Goal: Information Seeking & Learning: Learn about a topic

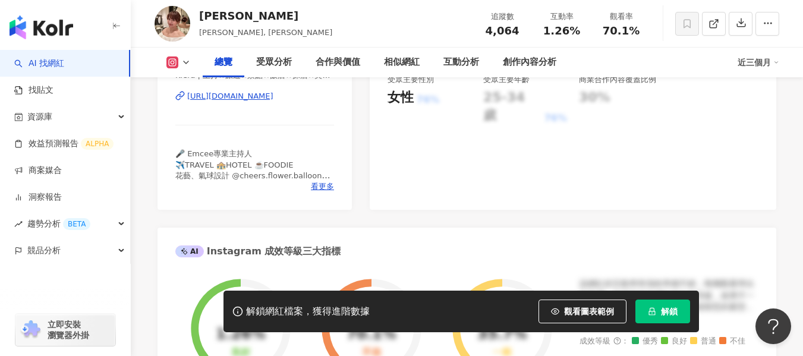
scroll to position [297, 0]
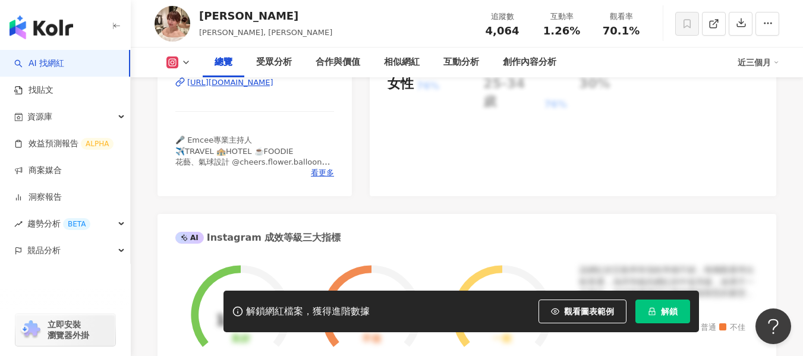
click at [322, 193] on div "性別 女 主要語言 繁體中文 97% 網紅類型 飲料 · 美食 · 命理占卜 · 美髮 · 醫療與健康 社群簡介 Kiera | 主持☆旅遊☆景點☆飯店☆探店…" at bounding box center [255, 62] width 194 height 267
click at [324, 178] on span "看更多" at bounding box center [322, 173] width 23 height 11
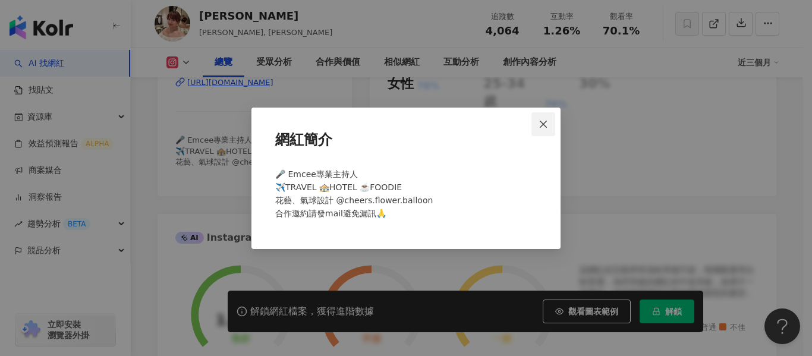
click at [547, 125] on icon "close" at bounding box center [544, 125] width 10 height 10
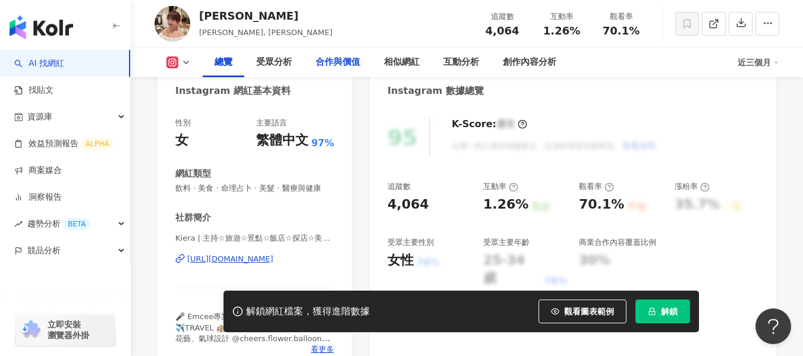
scroll to position [119, 0]
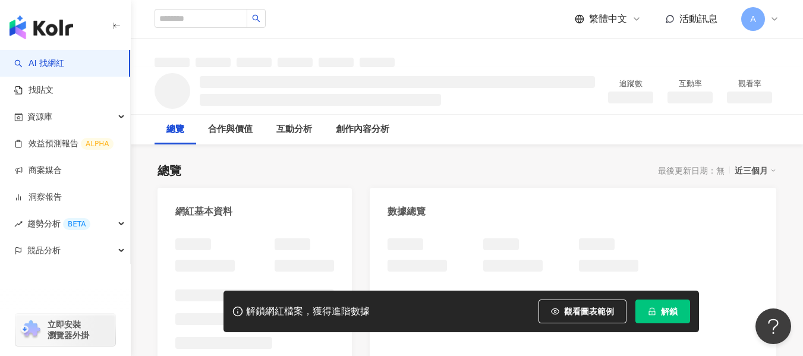
click at [456, 84] on h3 at bounding box center [397, 82] width 395 height 12
click at [61, 28] on img "button" at bounding box center [42, 27] width 64 height 24
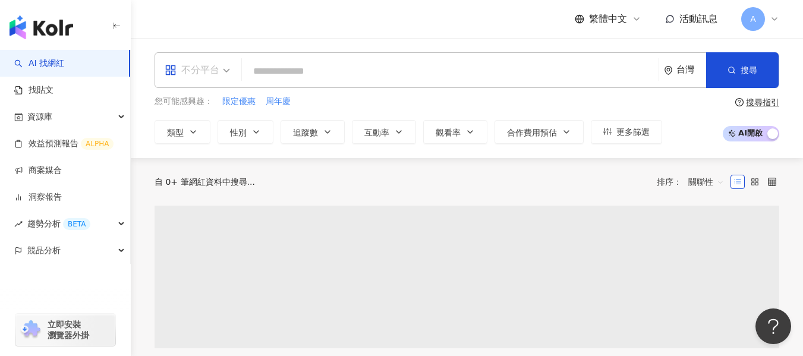
click at [219, 67] on div "不分平台" at bounding box center [192, 70] width 55 height 19
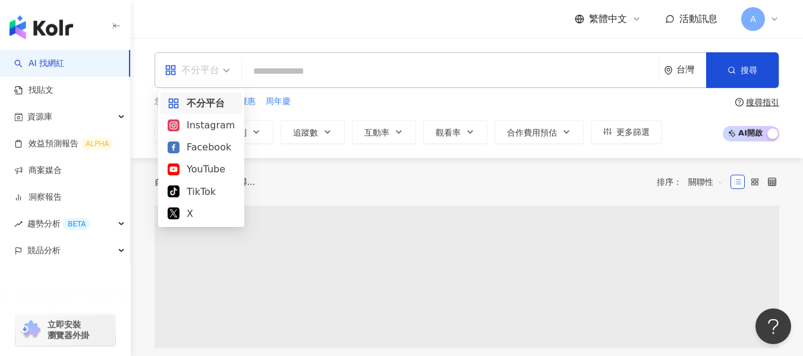
click at [209, 130] on div "Instagram" at bounding box center [201, 125] width 67 height 15
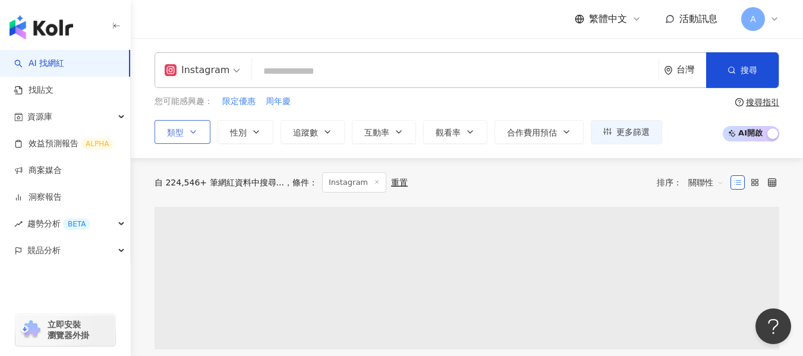
click at [198, 132] on button "類型" at bounding box center [183, 132] width 56 height 24
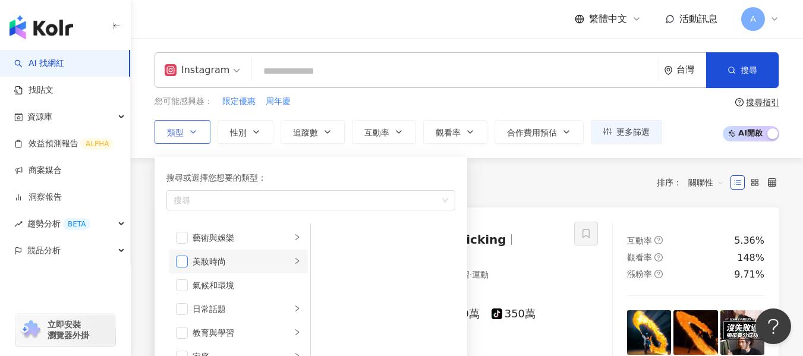
click at [184, 261] on span "button" at bounding box center [182, 262] width 12 height 12
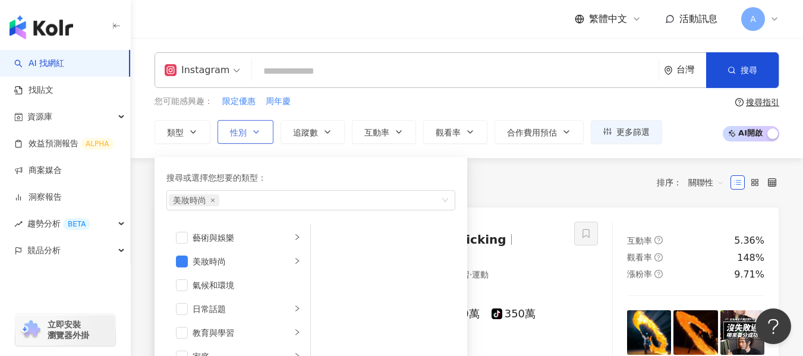
click at [242, 133] on span "性別" at bounding box center [238, 133] width 17 height 10
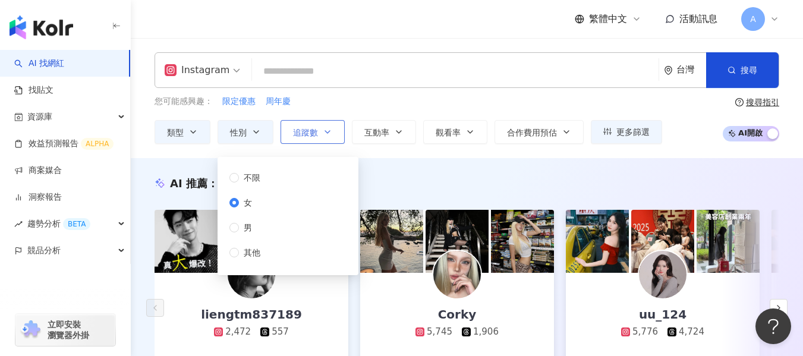
click at [316, 130] on span "追蹤數" at bounding box center [305, 133] width 25 height 10
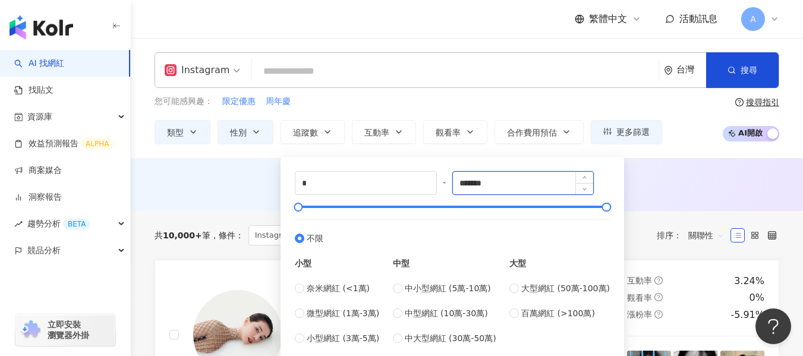
click at [523, 181] on input "*******" at bounding box center [523, 183] width 141 height 23
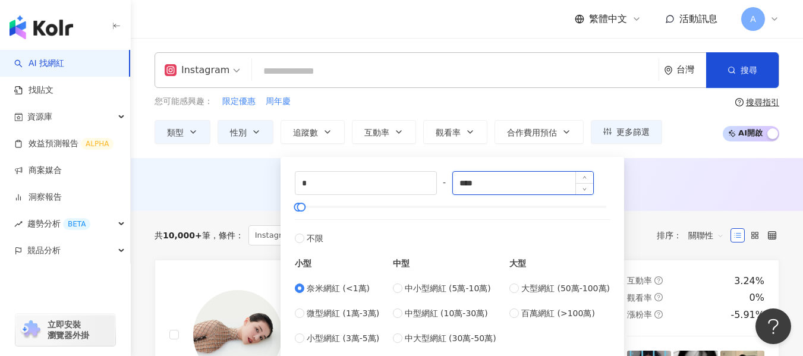
click at [507, 186] on input "****" at bounding box center [523, 183] width 141 height 23
type input "*****"
click at [584, 182] on span "Increase Value" at bounding box center [585, 179] width 18 height 14
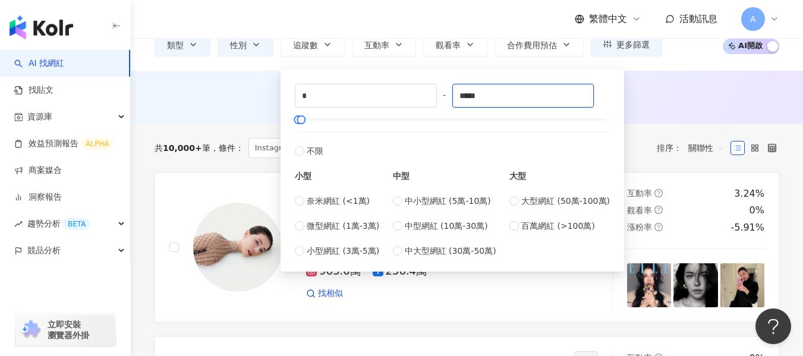
scroll to position [59, 0]
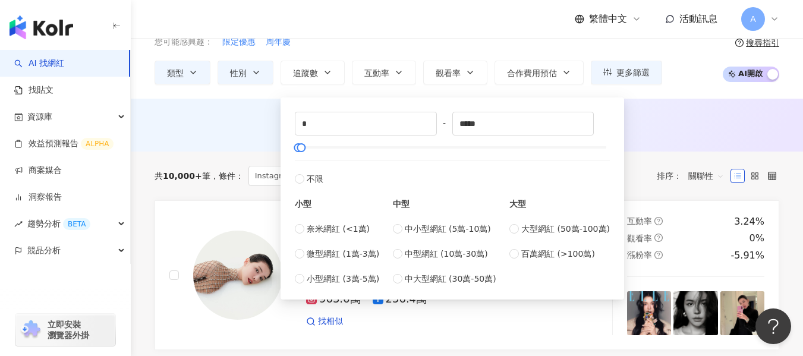
click at [693, 129] on div "AI 推薦 ： 無結果，請嘗試搜尋其他語言關鍵字或條件" at bounding box center [467, 124] width 625 height 15
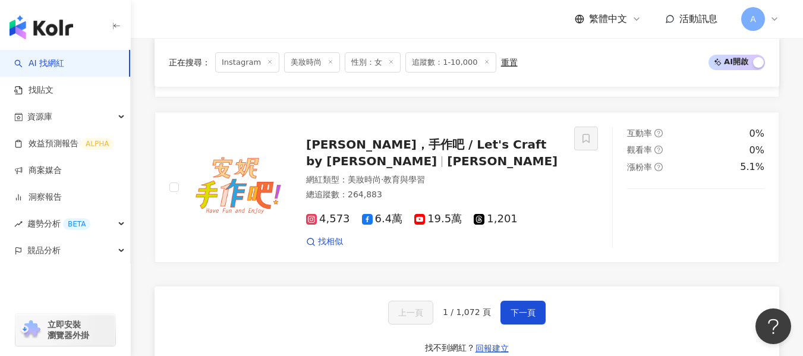
scroll to position [2260, 0]
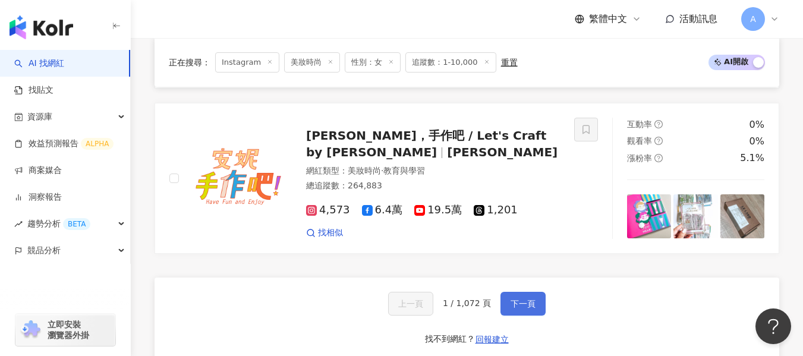
click at [522, 302] on button "下一頁" at bounding box center [523, 304] width 45 height 24
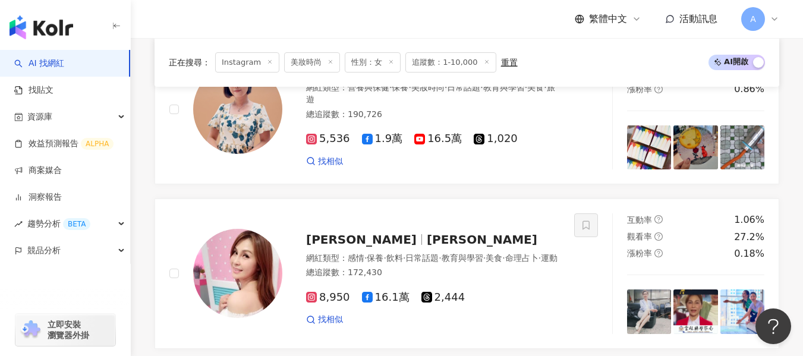
scroll to position [2210, 0]
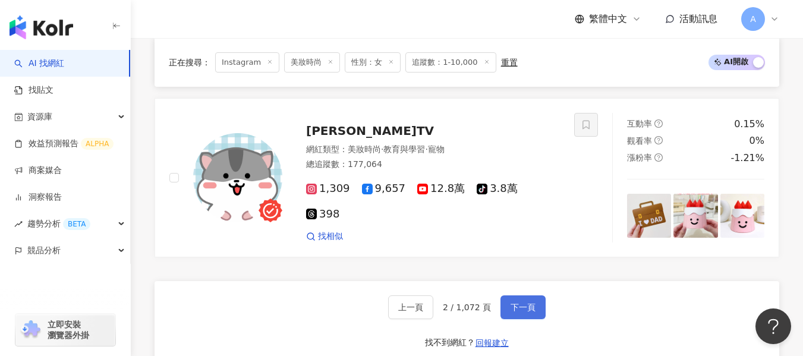
click at [520, 303] on span "下一頁" at bounding box center [523, 308] width 25 height 10
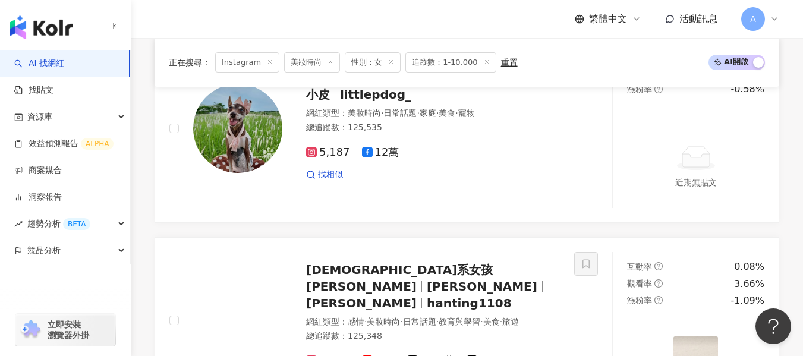
scroll to position [2265, 0]
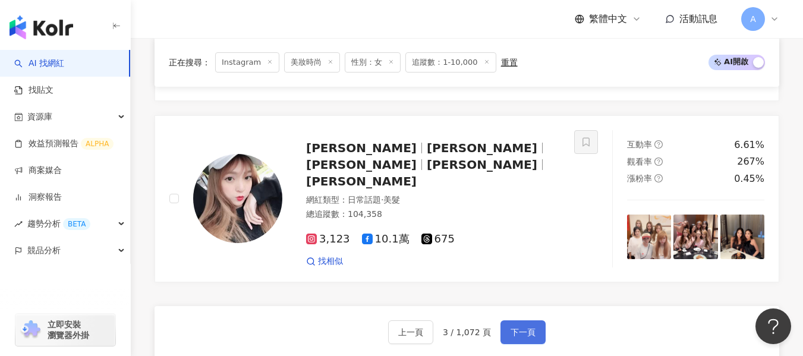
click at [520, 328] on span "下一頁" at bounding box center [523, 333] width 25 height 10
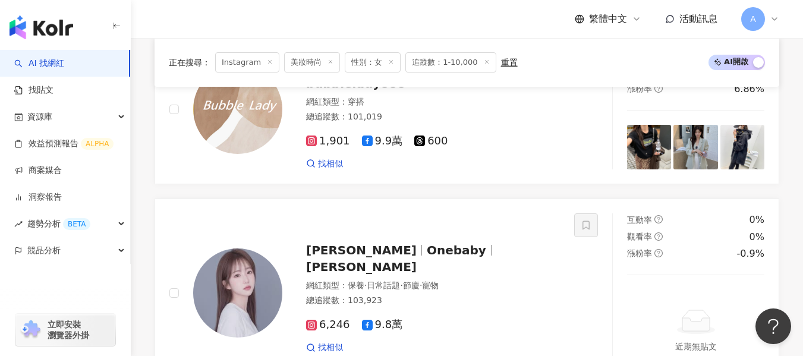
scroll to position [2325, 0]
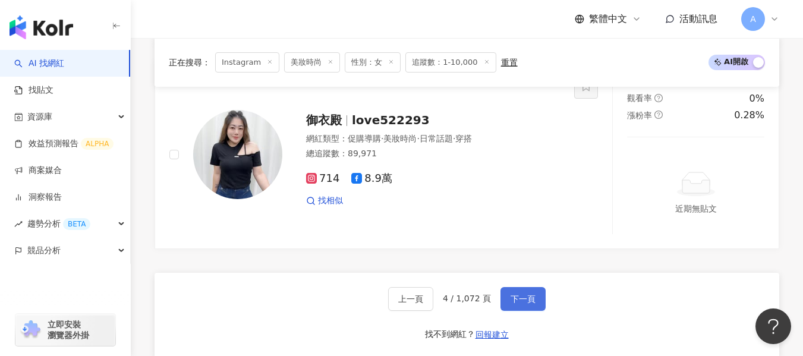
click at [520, 294] on span "下一頁" at bounding box center [523, 299] width 25 height 10
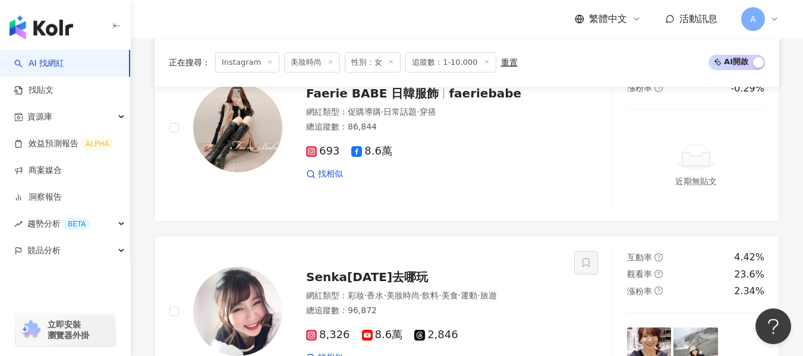
scroll to position [2287, 0]
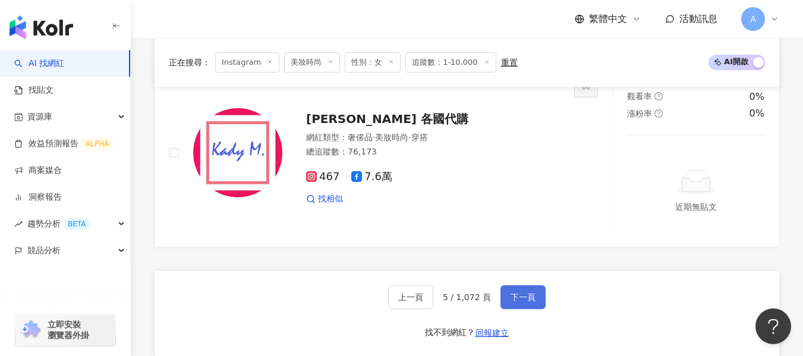
click at [520, 294] on span "下一頁" at bounding box center [523, 298] width 25 height 10
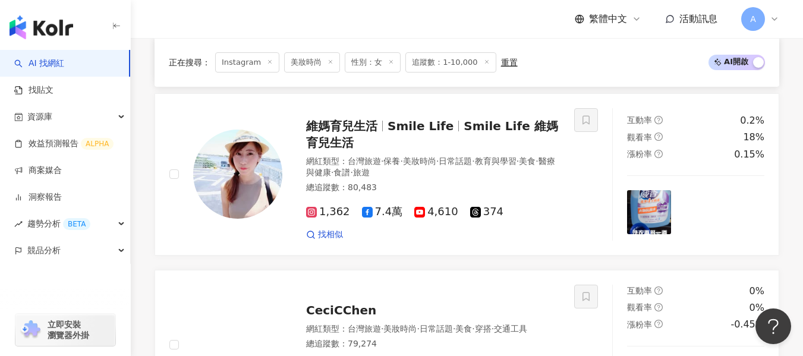
scroll to position [2269, 0]
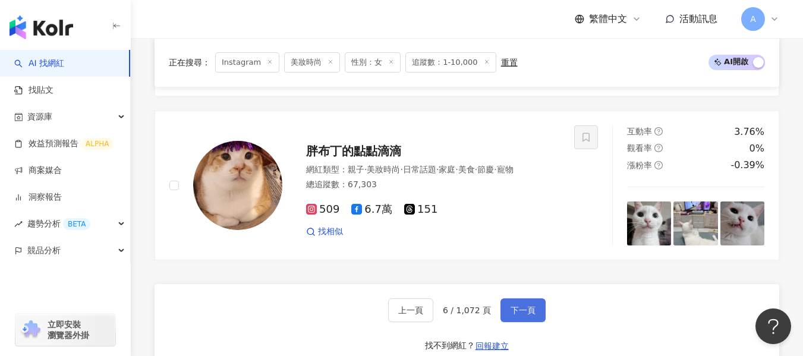
click at [520, 306] on span "下一頁" at bounding box center [523, 311] width 25 height 10
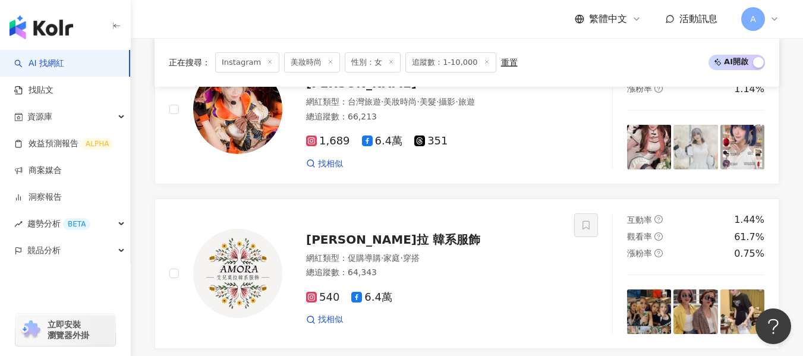
scroll to position [2210, 0]
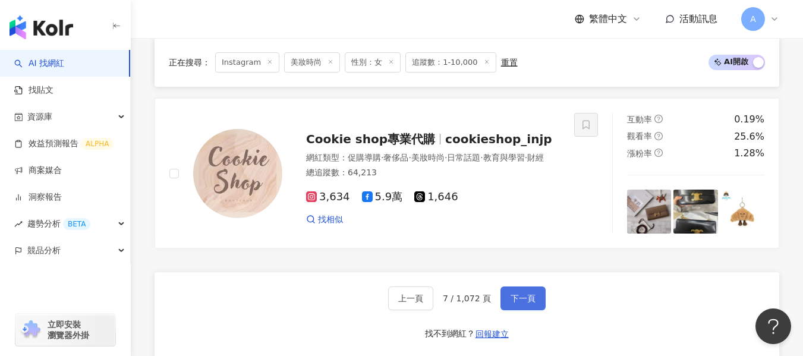
drag, startPoint x: 520, startPoint y: 294, endPoint x: 521, endPoint y: 284, distance: 10.7
click at [520, 294] on span "下一頁" at bounding box center [523, 299] width 25 height 10
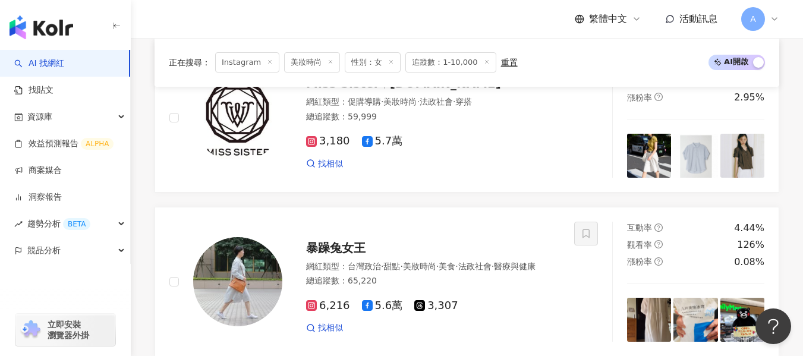
scroll to position [2234, 0]
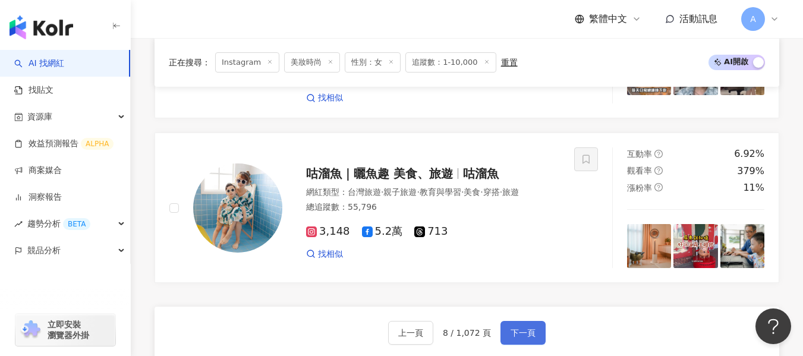
click at [522, 328] on span "下一頁" at bounding box center [523, 333] width 25 height 10
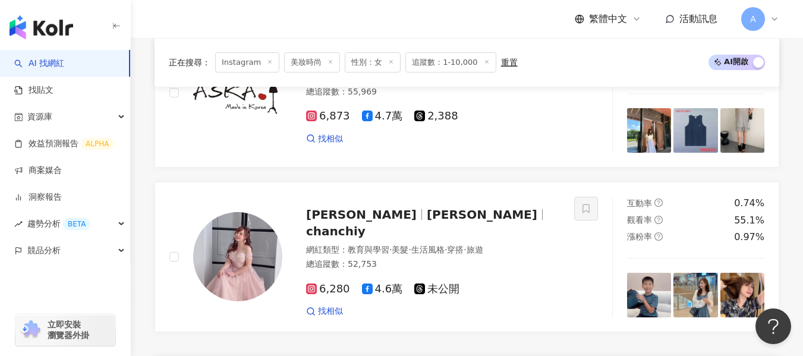
scroll to position [2280, 0]
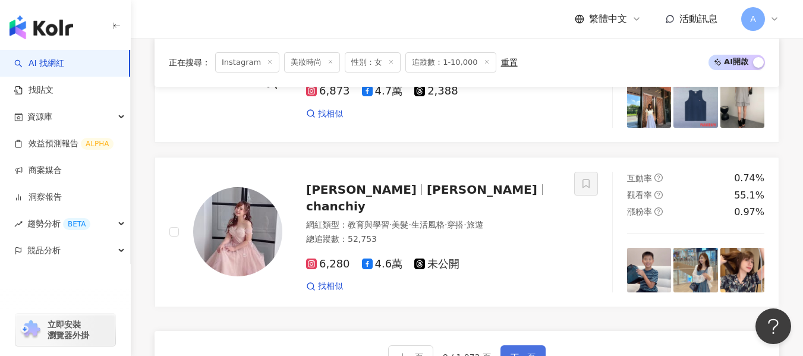
click at [522, 353] on span "下一頁" at bounding box center [523, 358] width 25 height 10
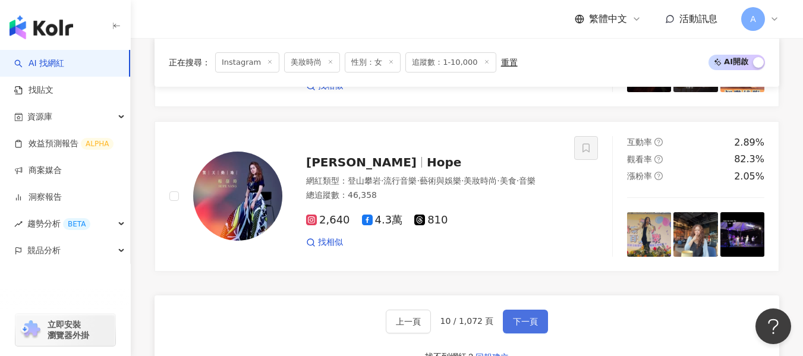
scroll to position [2266, 0]
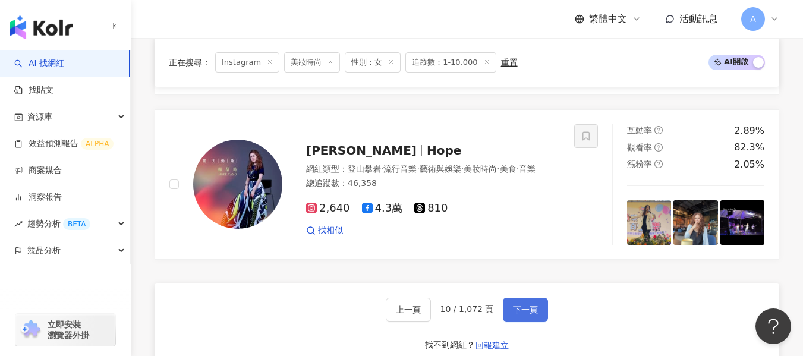
click at [526, 305] on span "下一頁" at bounding box center [525, 310] width 25 height 10
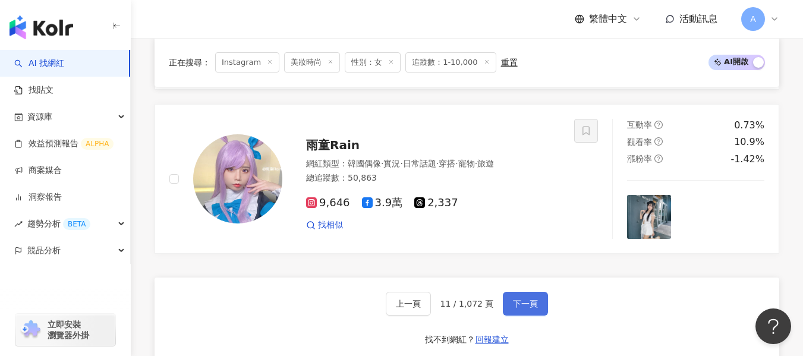
scroll to position [2314, 0]
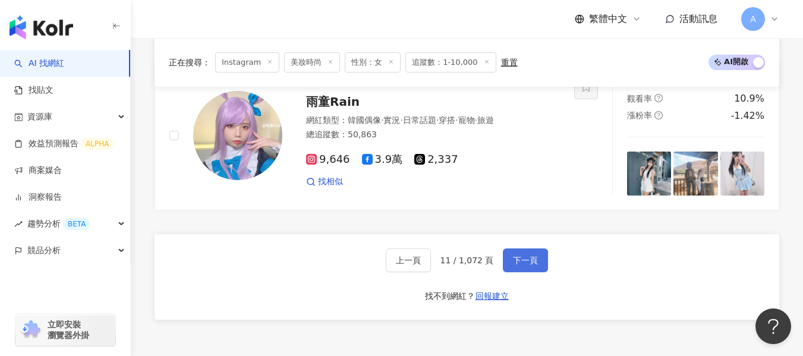
click at [528, 256] on span "下一頁" at bounding box center [525, 261] width 25 height 10
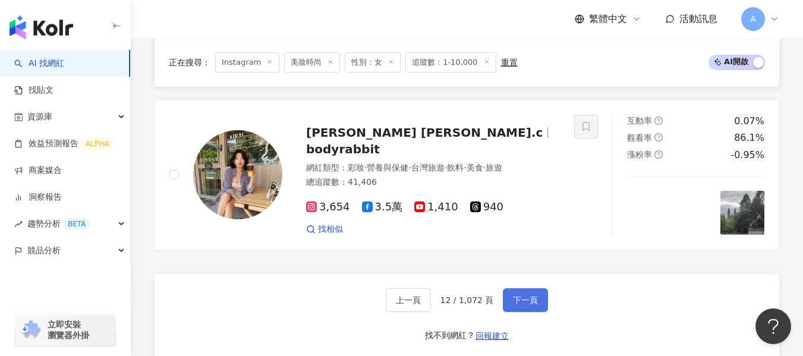
scroll to position [2315, 0]
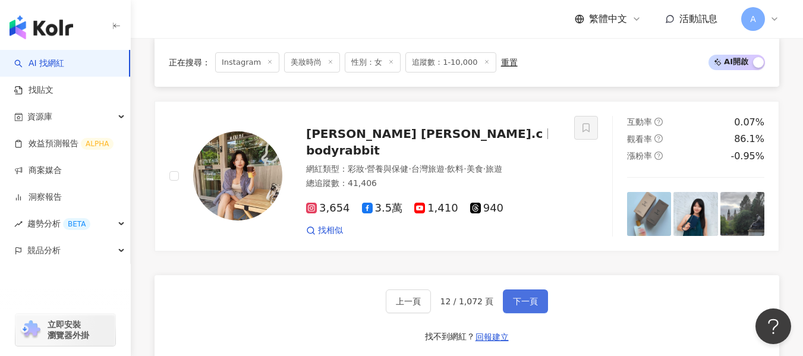
click at [526, 297] on span "下一頁" at bounding box center [525, 302] width 25 height 10
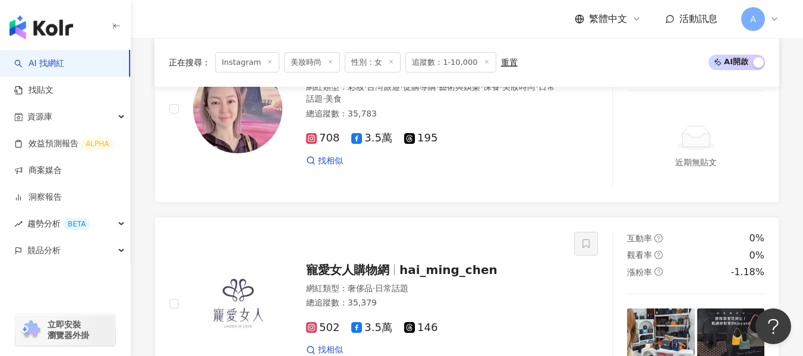
scroll to position [2278, 0]
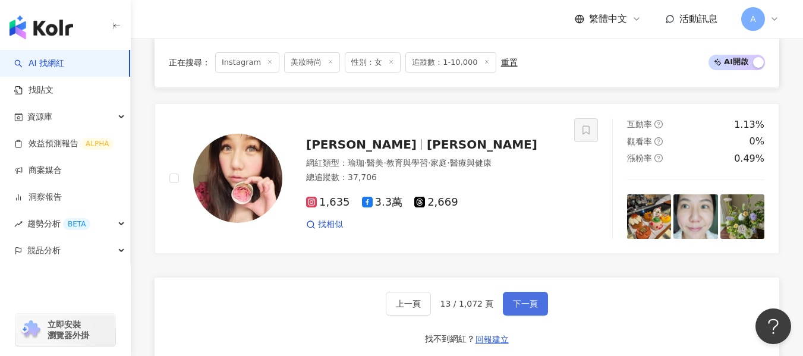
click at [520, 299] on span "下一頁" at bounding box center [525, 304] width 25 height 10
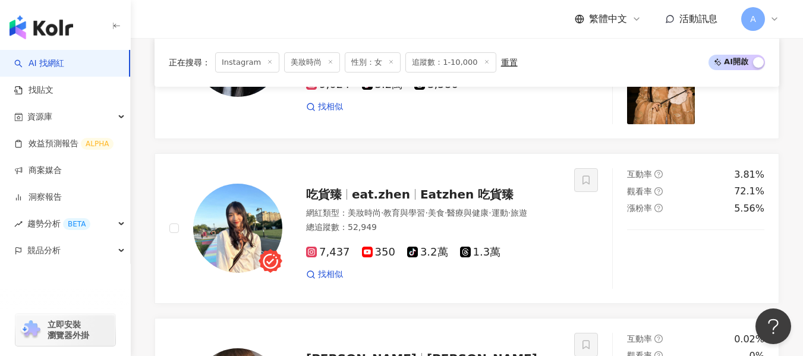
scroll to position [1885, 0]
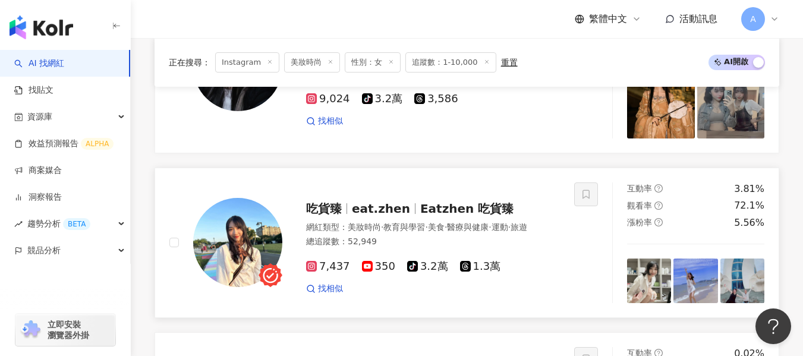
click at [524, 245] on div "總追蹤數 ： 52,949" at bounding box center [433, 242] width 254 height 12
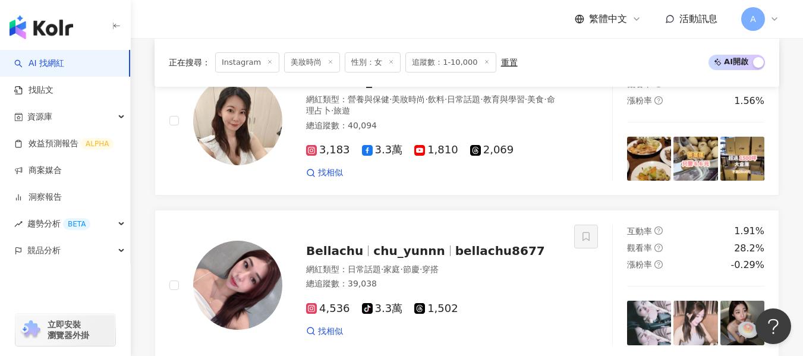
scroll to position [755, 0]
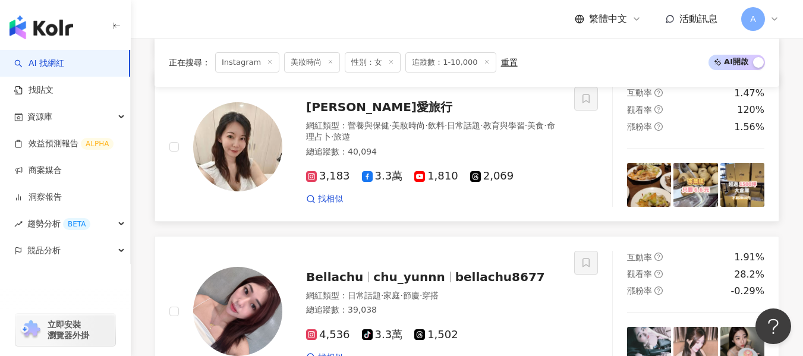
click at [467, 149] on div "總追蹤數 ： 40,094" at bounding box center [433, 152] width 254 height 12
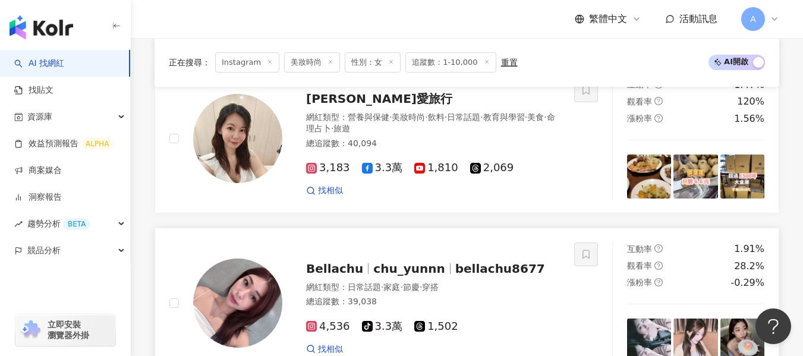
scroll to position [874, 0]
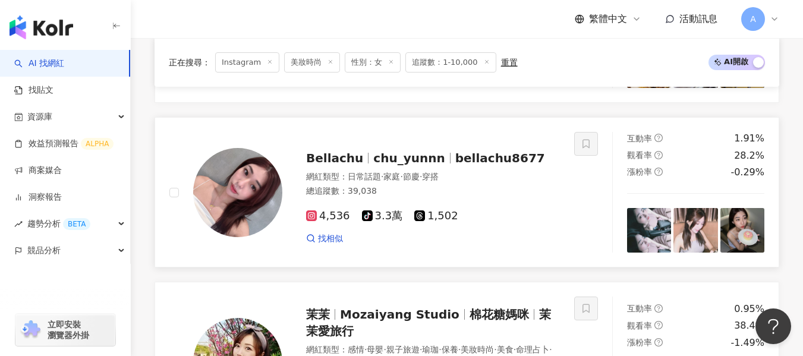
click at [473, 171] on div "網紅類型 ： 日常話題 · 家庭 · 節慶 · 穿搭" at bounding box center [433, 177] width 254 height 12
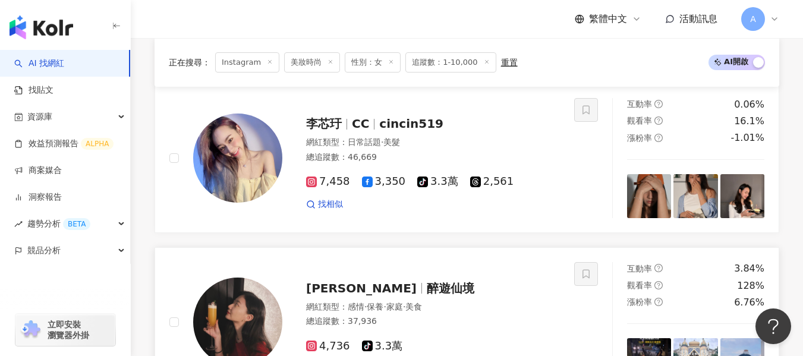
scroll to position [398, 0]
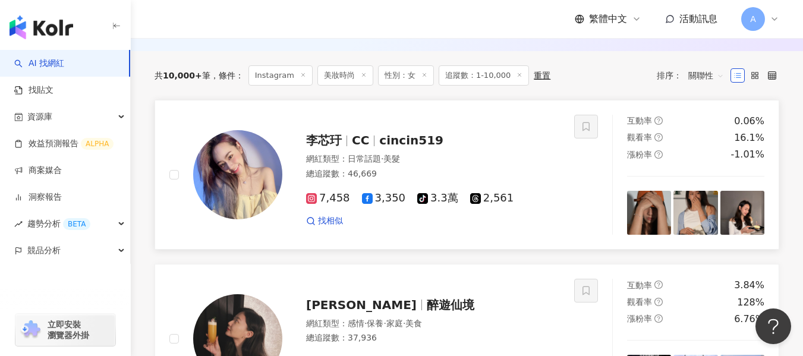
click at [520, 161] on div "網紅類型 ： 日常話題 · 美髮 總追蹤數 ： 46,669" at bounding box center [433, 167] width 254 height 29
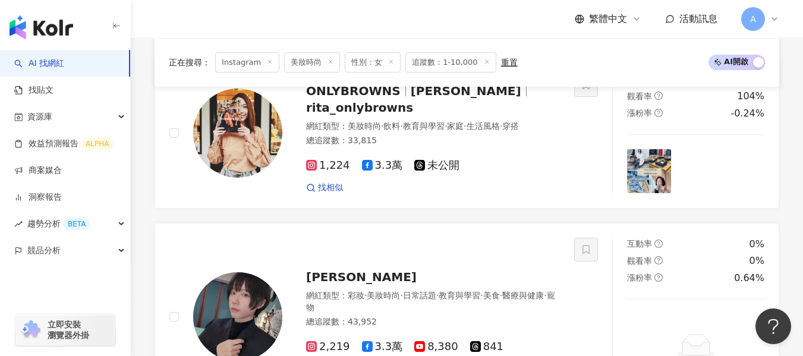
scroll to position [1290, 0]
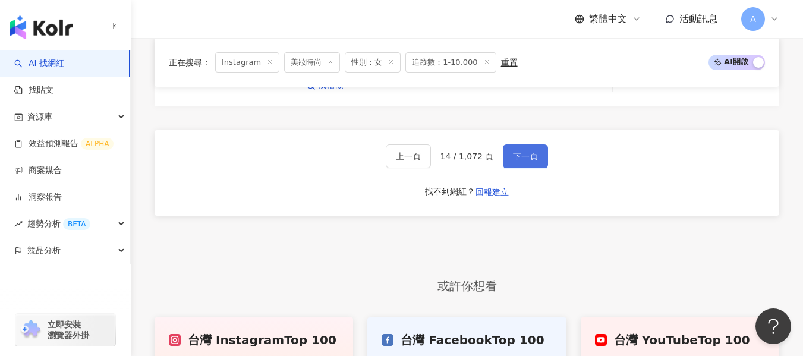
click at [522, 152] on span "下一頁" at bounding box center [525, 157] width 25 height 10
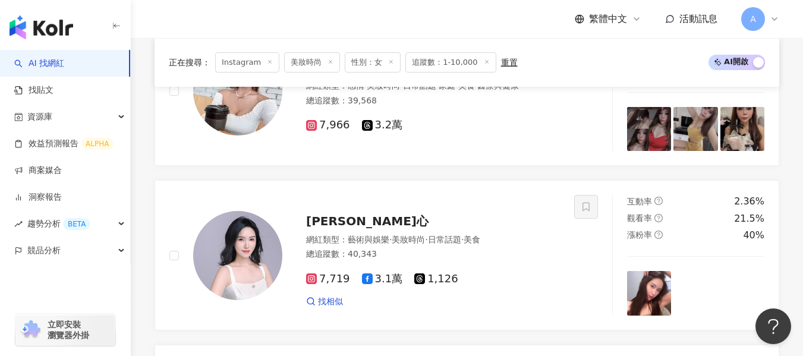
scroll to position [808, 0]
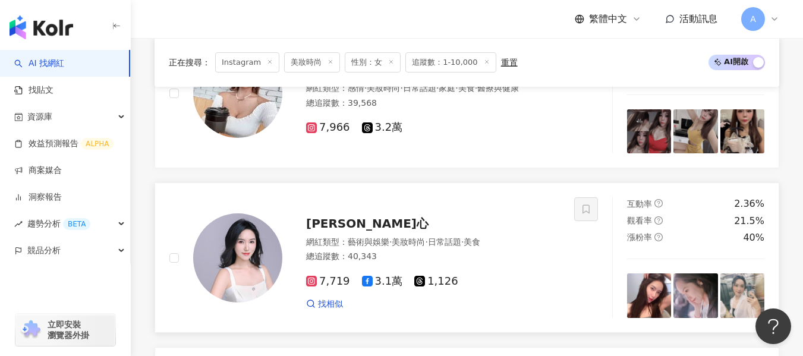
click at [533, 230] on div "方妍心 網紅類型 ： 藝術與娛樂 · 美妝時尚 · 日常話題 · 美食 總追蹤數 ： 40,343 7,719 3.1萬 1,126 找相似" at bounding box center [421, 258] width 278 height 104
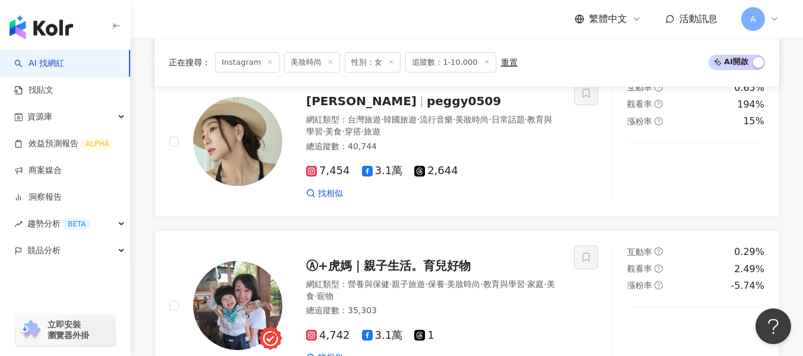
scroll to position [1938, 0]
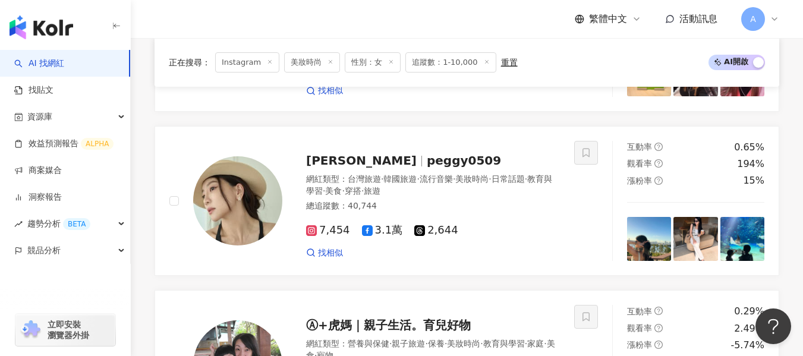
click at [513, 200] on div "總追蹤數 ： 40,744" at bounding box center [433, 206] width 254 height 12
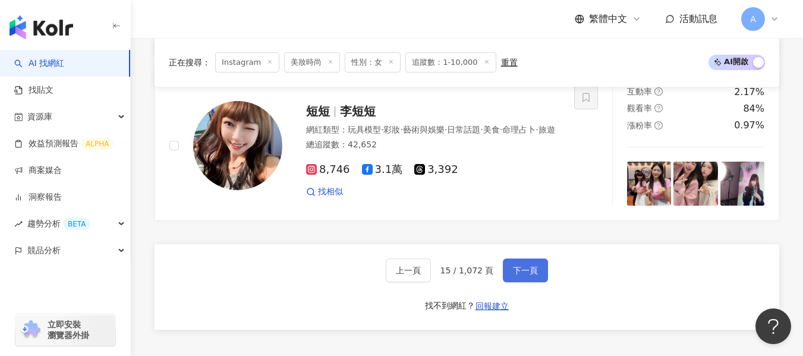
scroll to position [2295, 0]
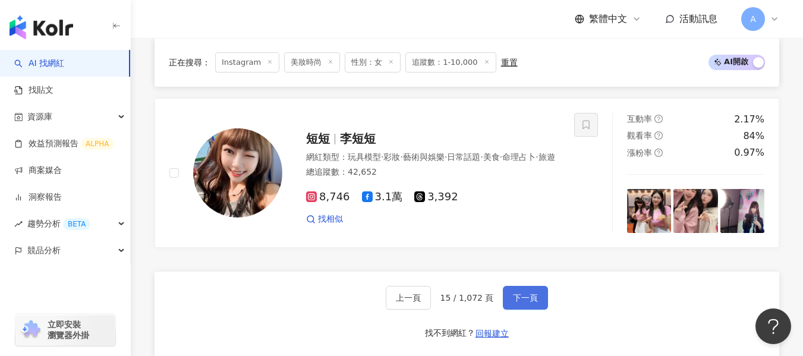
click at [516, 286] on button "下一頁" at bounding box center [525, 298] width 45 height 24
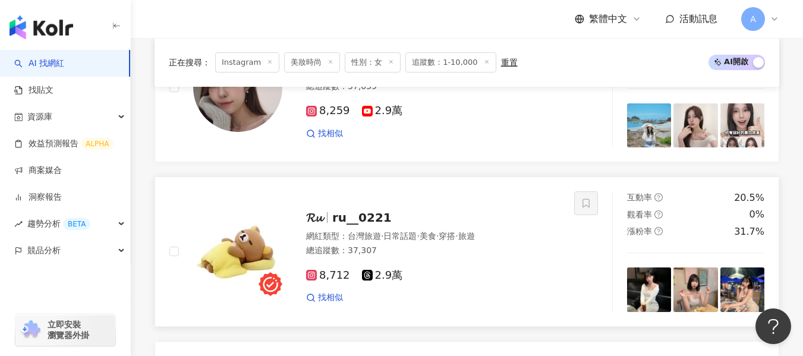
scroll to position [2045, 0]
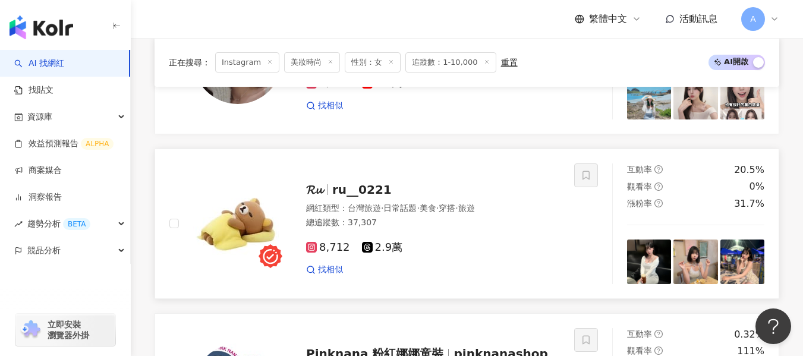
click at [489, 232] on div "8,712 2.9萬 找相似" at bounding box center [433, 254] width 254 height 44
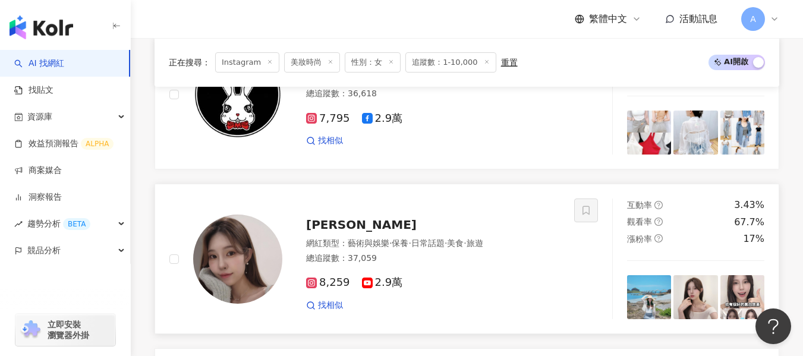
scroll to position [1867, 0]
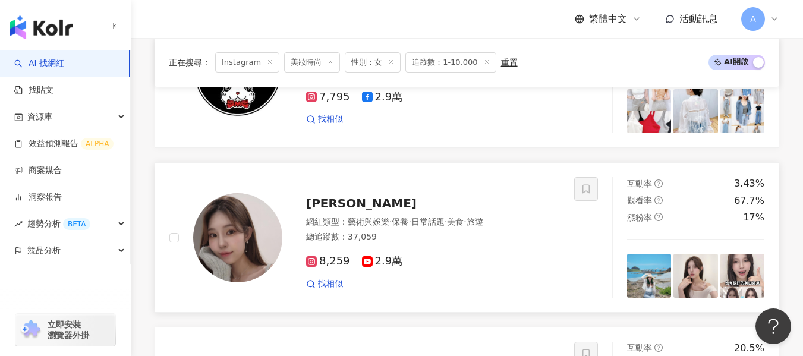
click at [497, 237] on div "網紅類型 ： 藝術與娛樂 · 保養 · 日常話題 · 美食 · 旅遊 總追蹤數 ： 37,059" at bounding box center [433, 230] width 254 height 29
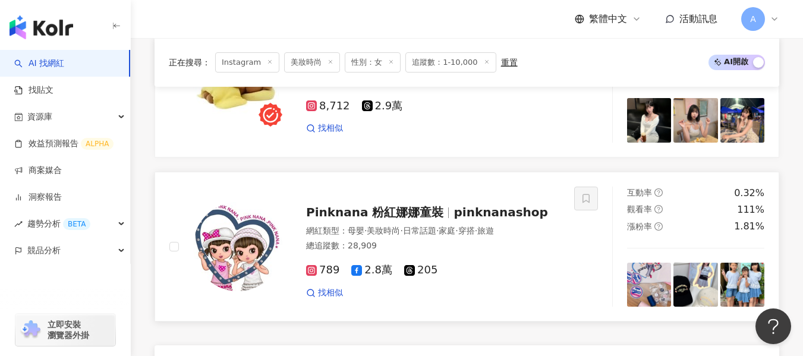
scroll to position [2224, 0]
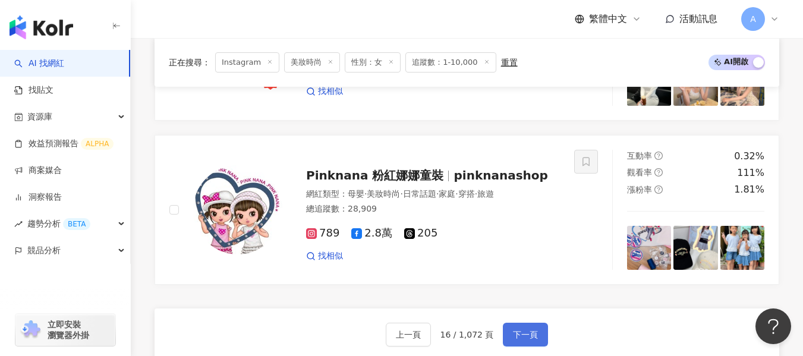
click at [538, 323] on button "下一頁" at bounding box center [525, 335] width 45 height 24
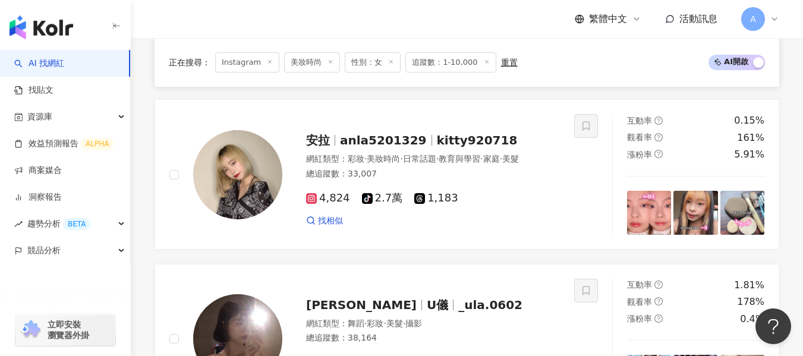
scroll to position [745, 0]
click at [498, 168] on div "總追蹤數 ： 33,007" at bounding box center [433, 174] width 254 height 12
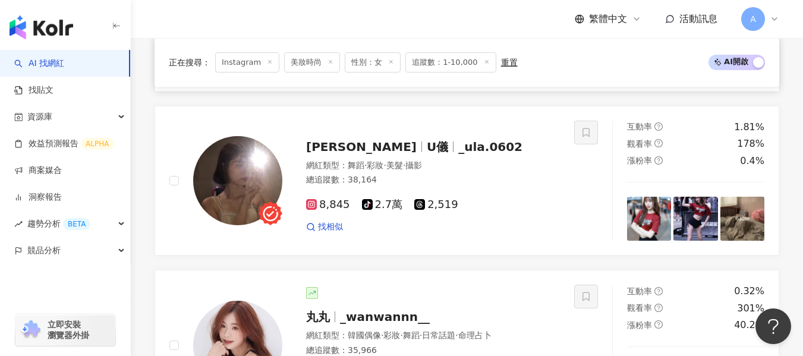
scroll to position [902, 0]
click at [487, 199] on div "8,845 tiktok-icon 2.7萬 2,519" at bounding box center [433, 205] width 254 height 13
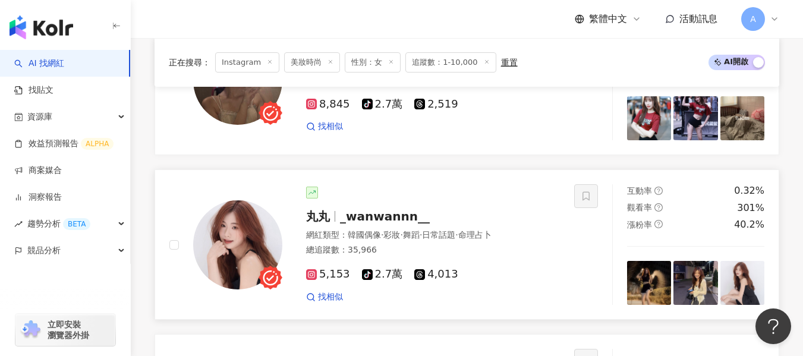
scroll to position [1003, 0]
click at [455, 230] on span "日常話題" at bounding box center [438, 235] width 33 height 10
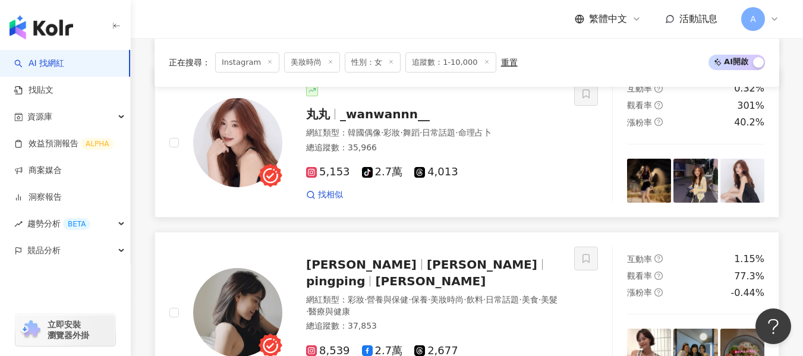
scroll to position [1182, 0]
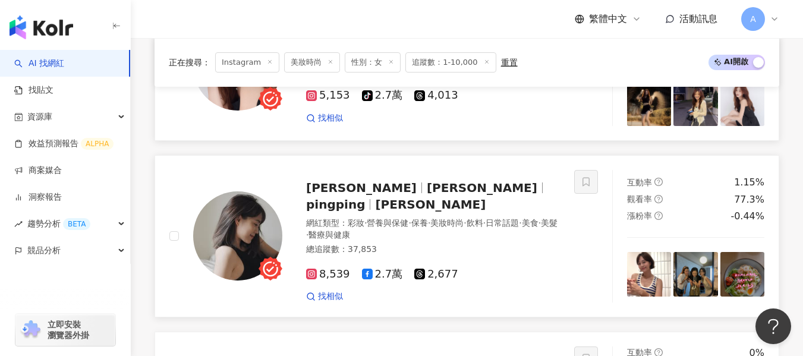
click at [497, 218] on div "網紅類型 ： 彩妝 · 營養與保健 · 保養 · 美妝時尚 · 飲料 · 日常話題 · 美食 · 美髮 · 醫療與健康 總追蹤數 ： 37,853" at bounding box center [433, 238] width 254 height 41
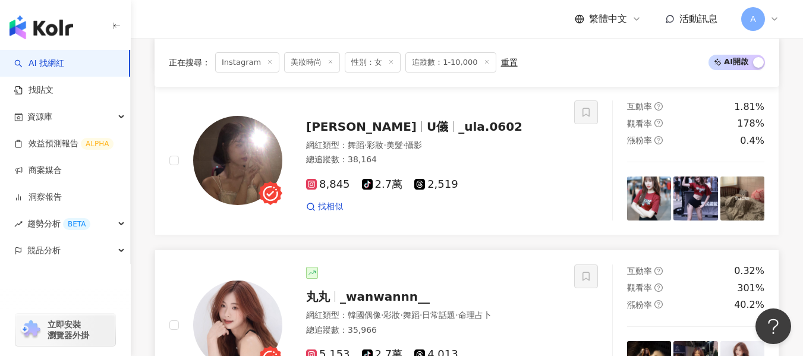
scroll to position [1007, 0]
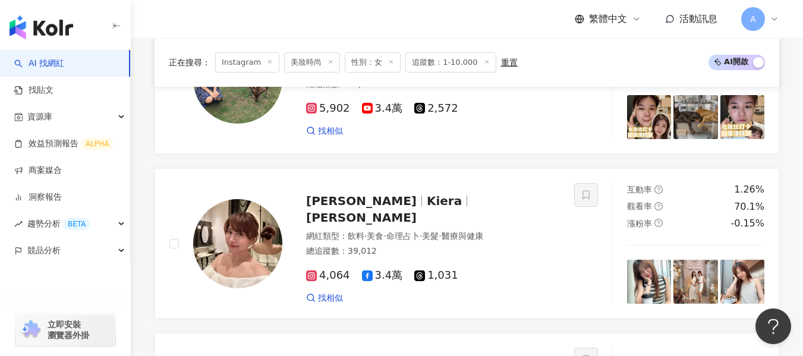
scroll to position [1442, 0]
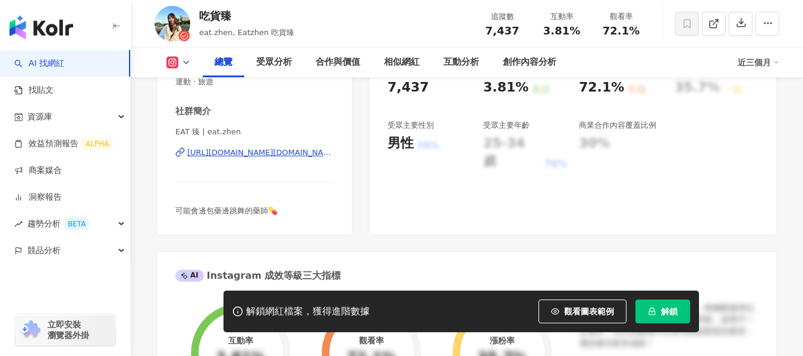
scroll to position [119, 0]
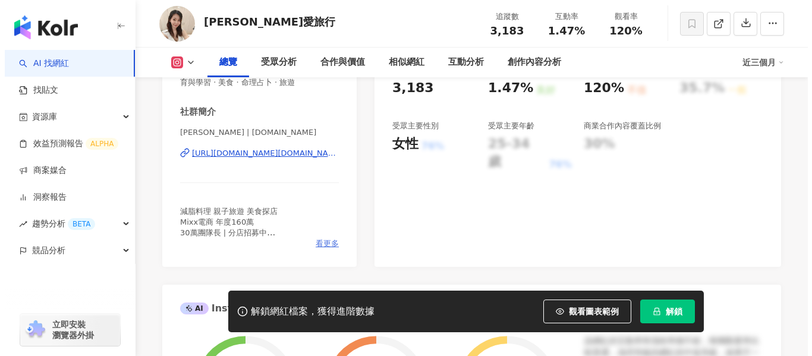
scroll to position [238, 0]
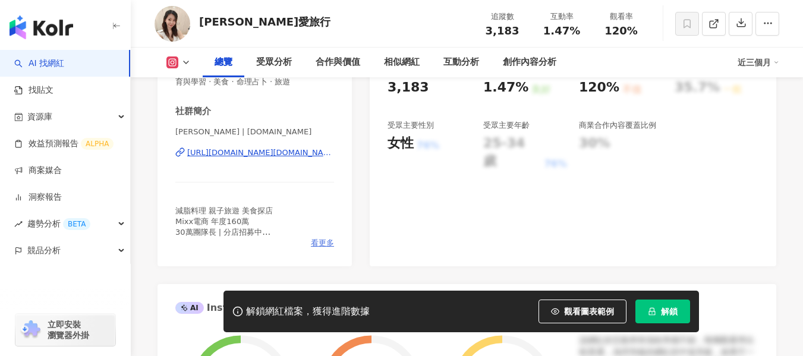
click at [317, 239] on span "看更多" at bounding box center [322, 243] width 23 height 11
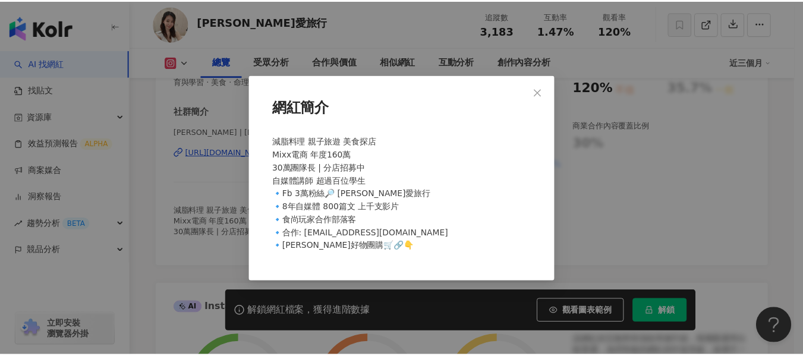
scroll to position [0, 0]
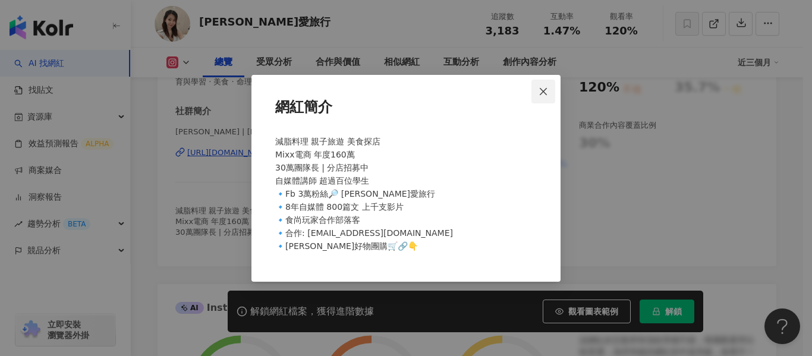
click at [544, 87] on icon "close" at bounding box center [544, 92] width 10 height 10
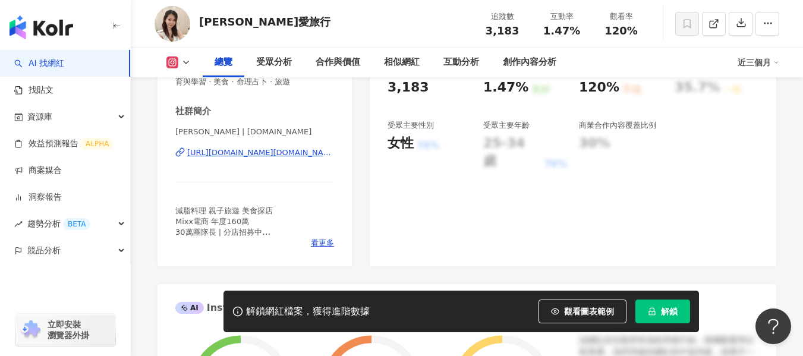
click at [262, 155] on div "https://www.instagram.com/iris77.tw/" at bounding box center [260, 152] width 147 height 11
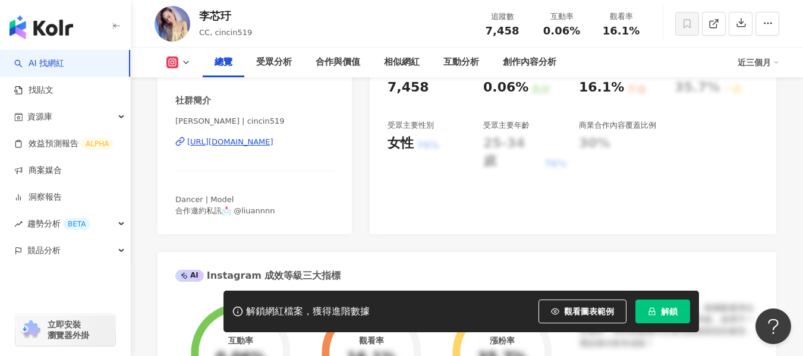
click at [263, 143] on div "https://www.instagram.com/cincin519/" at bounding box center [230, 142] width 86 height 11
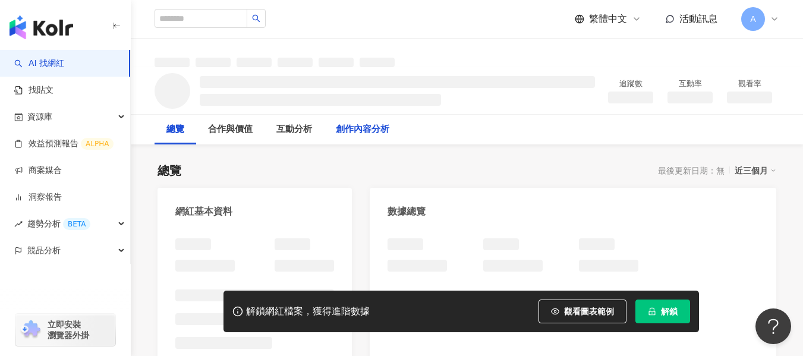
scroll to position [178, 0]
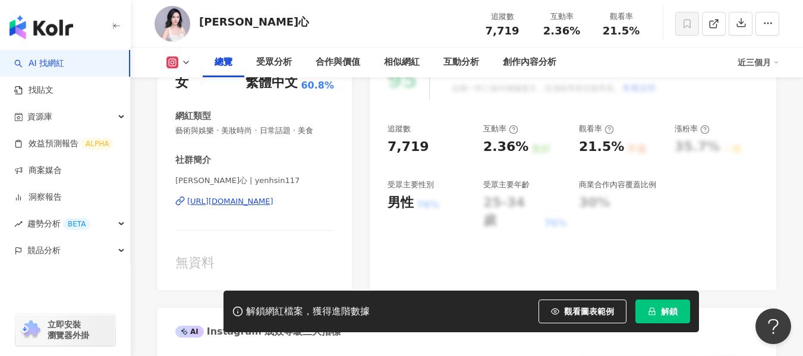
scroll to position [119, 0]
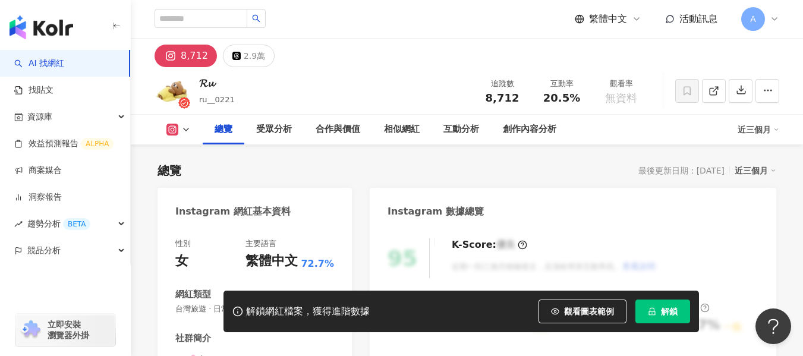
scroll to position [238, 0]
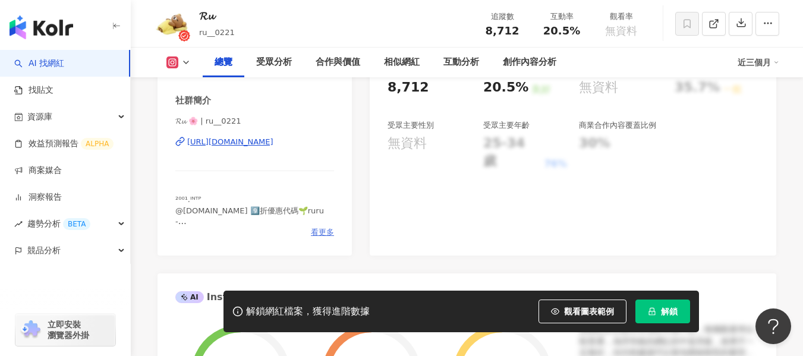
click at [316, 233] on span "看更多" at bounding box center [322, 232] width 23 height 11
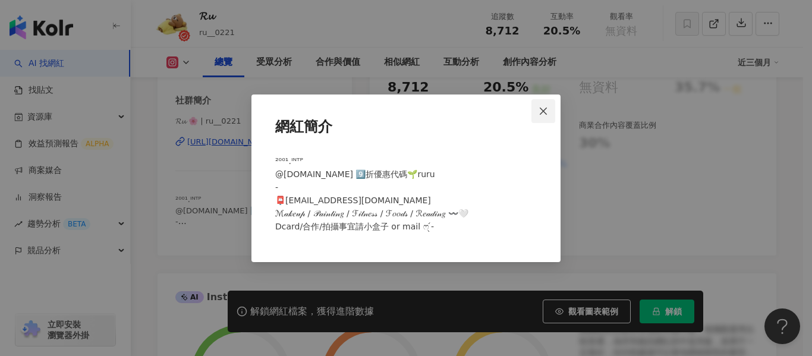
click at [545, 114] on icon "close" at bounding box center [544, 111] width 10 height 10
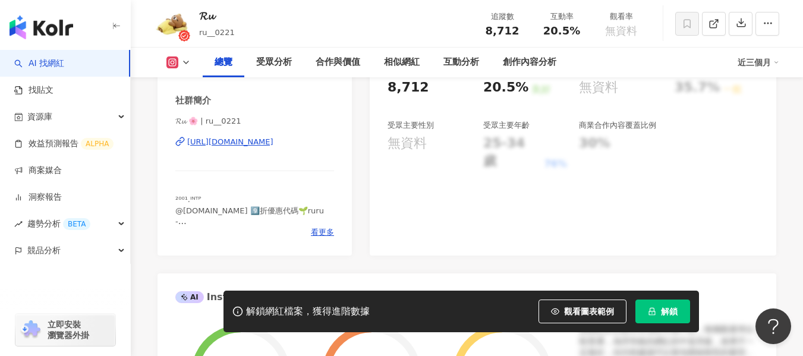
click at [274, 139] on div "https://www.instagram.com/ru__0221/" at bounding box center [230, 142] width 86 height 11
drag, startPoint x: 545, startPoint y: 36, endPoint x: 577, endPoint y: 33, distance: 32.2
click at [577, 33] on div "20.5%" at bounding box center [561, 31] width 45 height 12
copy span "20.5%"
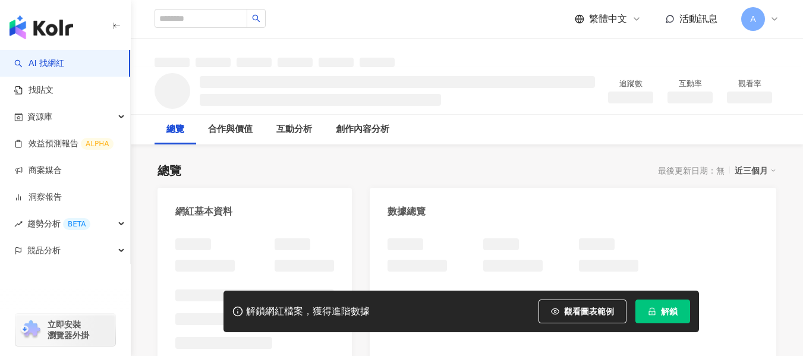
scroll to position [67, 0]
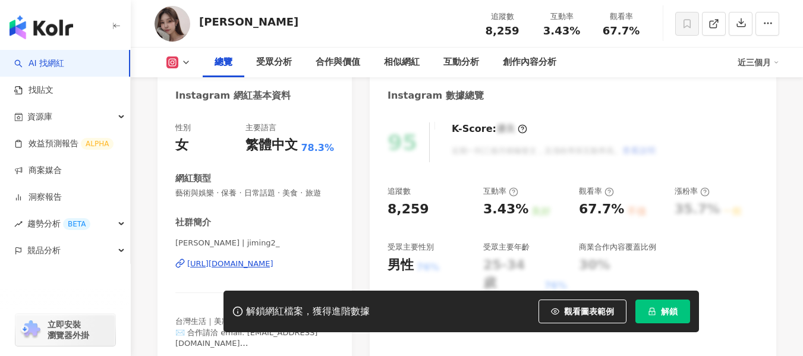
scroll to position [238, 0]
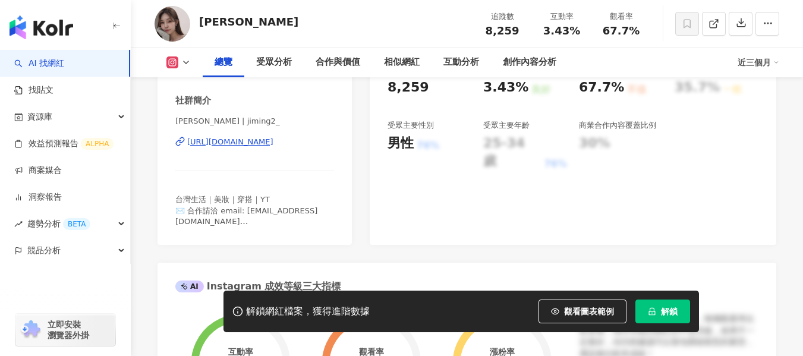
click at [272, 147] on div "https://www.instagram.com/jiming2_/" at bounding box center [230, 142] width 86 height 11
drag, startPoint x: 545, startPoint y: 28, endPoint x: 581, endPoint y: 30, distance: 36.3
click at [581, 30] on div "3.43%" at bounding box center [561, 31] width 45 height 12
copy span "3.43%"
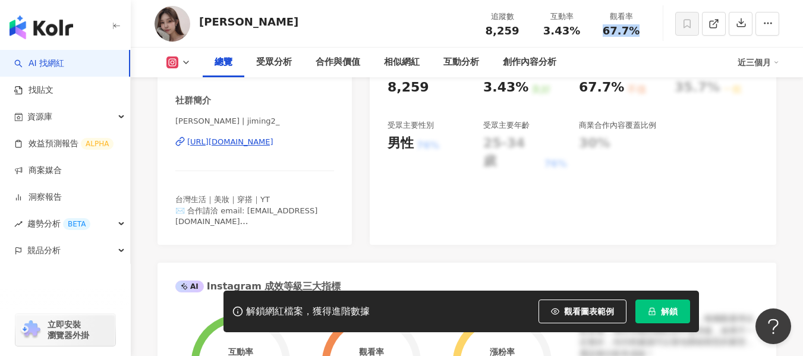
drag, startPoint x: 602, startPoint y: 30, endPoint x: 644, endPoint y: 31, distance: 41.6
click at [644, 31] on div "觀看率 67.7%" at bounding box center [621, 24] width 59 height 26
copy span "67.7%"
drag, startPoint x: 579, startPoint y: 30, endPoint x: 538, endPoint y: 32, distance: 41.7
click at [538, 32] on div "互動率 3.43%" at bounding box center [561, 24] width 59 height 26
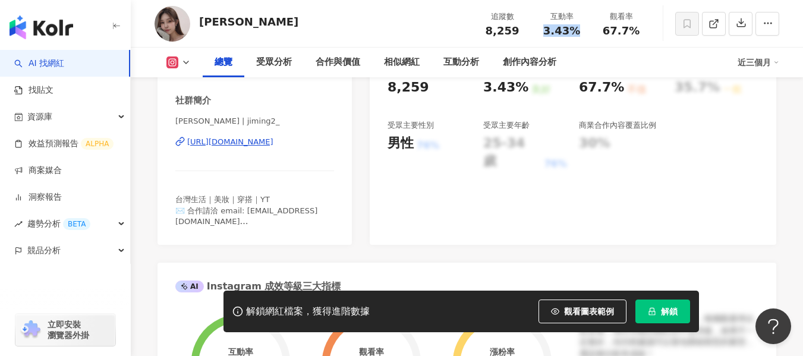
copy span "3.43%"
drag, startPoint x: 602, startPoint y: 34, endPoint x: 639, endPoint y: 37, distance: 36.4
click at [604, 34] on div "67.7%" at bounding box center [621, 31] width 45 height 12
drag, startPoint x: 639, startPoint y: 37, endPoint x: 646, endPoint y: 37, distance: 7.7
click at [646, 37] on div "追蹤數 8,259 互動率 3.43% 觀看率 67.7%" at bounding box center [562, 23] width 178 height 35
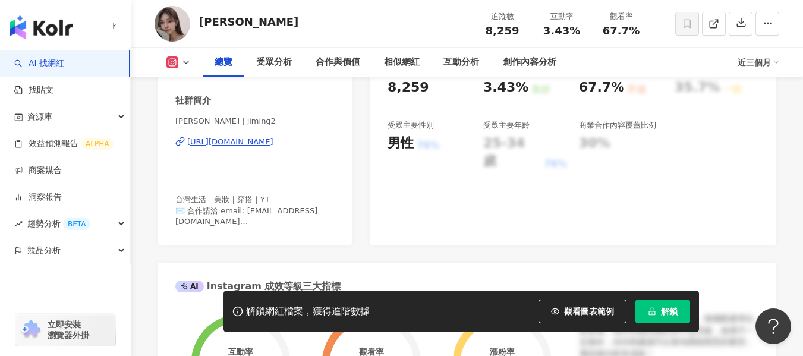
click at [648, 30] on div "觀看率 67.7%" at bounding box center [621, 24] width 59 height 26
drag, startPoint x: 644, startPoint y: 30, endPoint x: 598, endPoint y: 32, distance: 45.8
click at [598, 32] on div "觀看率 67.7%" at bounding box center [621, 24] width 59 height 26
copy span "67.7%"
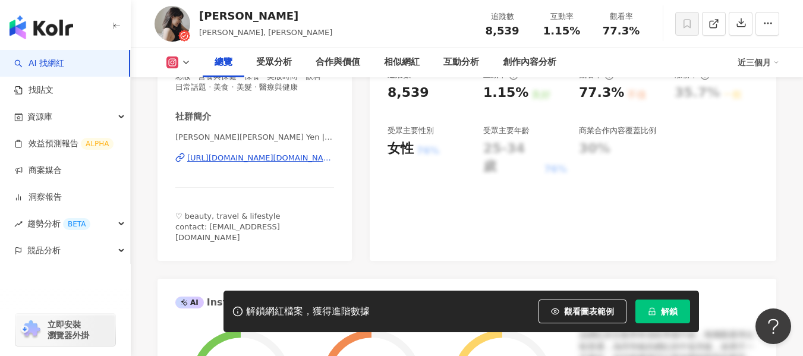
scroll to position [238, 0]
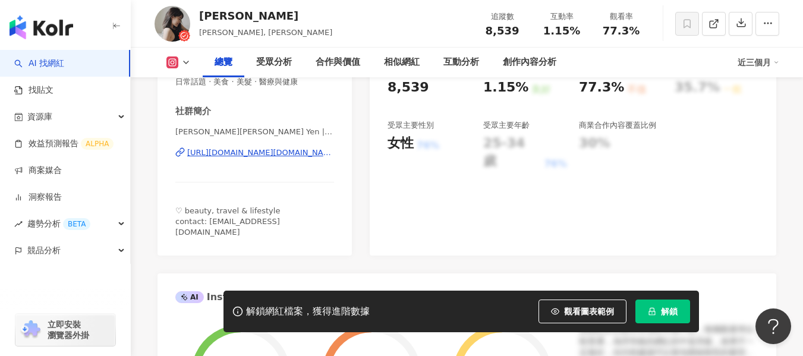
click at [278, 150] on div "https://www.instagram.com/yen.pingping/" at bounding box center [260, 152] width 147 height 11
drag, startPoint x: 541, startPoint y: 34, endPoint x: 579, endPoint y: 32, distance: 37.5
click at [579, 32] on div "1.15%" at bounding box center [561, 31] width 45 height 12
copy span "1.15%"
drag, startPoint x: 602, startPoint y: 29, endPoint x: 647, endPoint y: 24, distance: 45.4
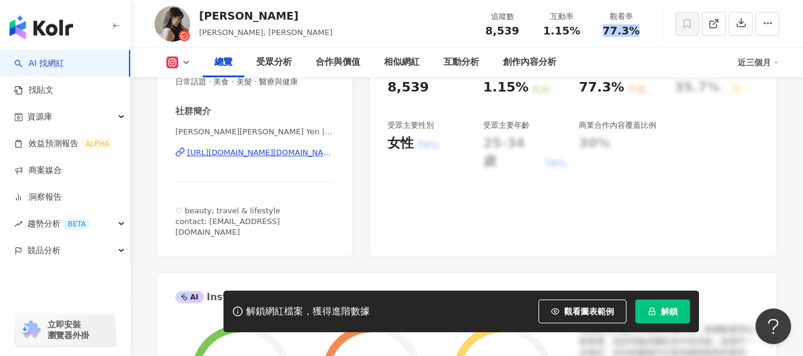
click at [647, 24] on div "觀看率 77.3%" at bounding box center [621, 24] width 59 height 26
copy span "77.3%"
drag, startPoint x: 205, startPoint y: 223, endPoint x: 319, endPoint y: 216, distance: 114.4
click at [319, 216] on div "♡ beauty, travel & lifestyle contact: ipyen36@gmail.com" at bounding box center [254, 222] width 159 height 33
copy span "ipyen36@gmail.com"
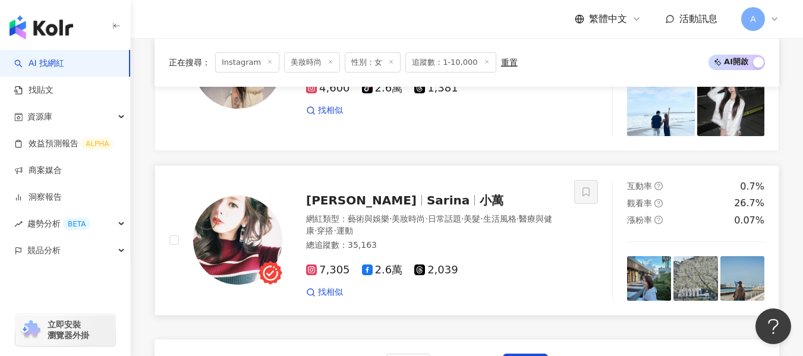
scroll to position [2326, 0]
click at [544, 254] on div "7,305 2.6萬 2,039 找相似" at bounding box center [433, 276] width 254 height 44
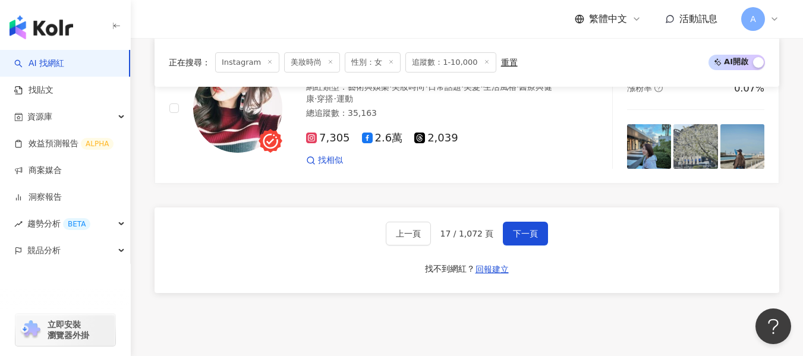
scroll to position [2497, 0]
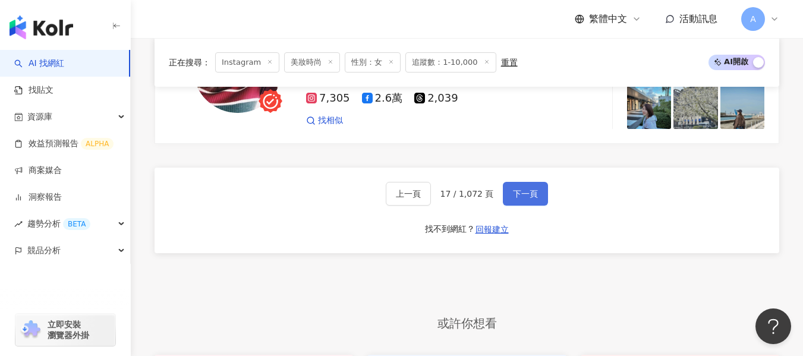
click at [528, 182] on button "下一頁" at bounding box center [525, 194] width 45 height 24
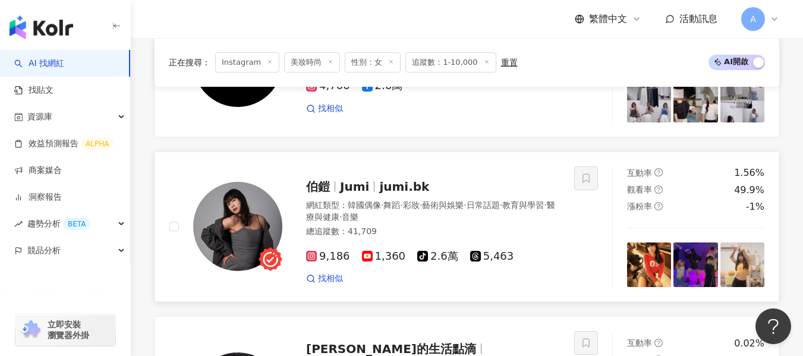
scroll to position [531, 0]
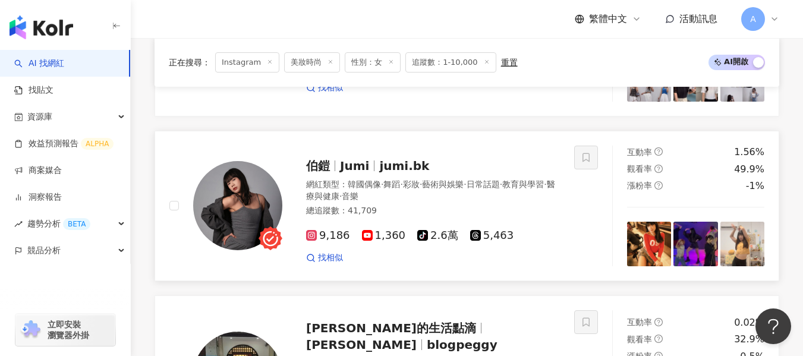
click at [503, 220] on div "9,186 1,360 tiktok-icon 2.6萬 5,463 找相似" at bounding box center [433, 242] width 254 height 44
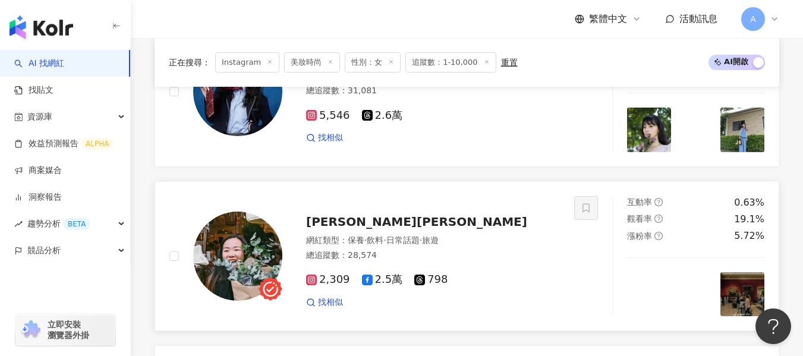
scroll to position [1137, 0]
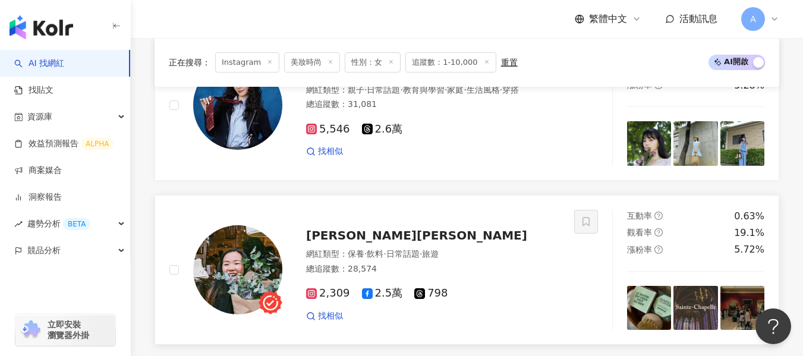
click at [488, 227] on div "安妮Annie" at bounding box center [433, 235] width 254 height 17
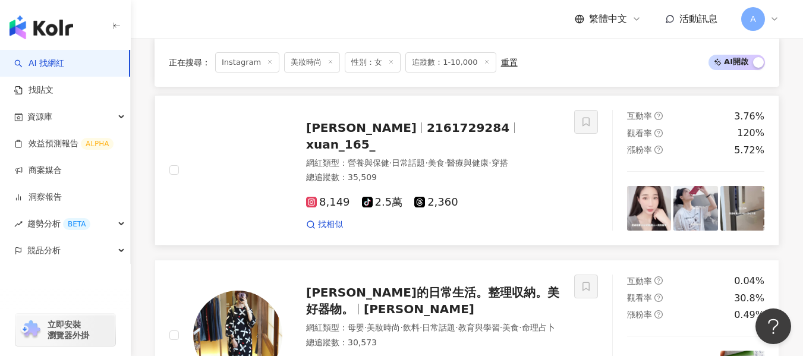
scroll to position [1565, 0]
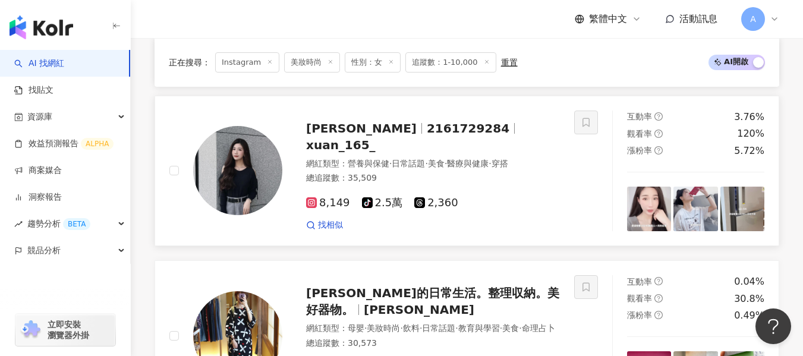
click at [514, 172] on div "總追蹤數 ： 35,509" at bounding box center [433, 178] width 254 height 12
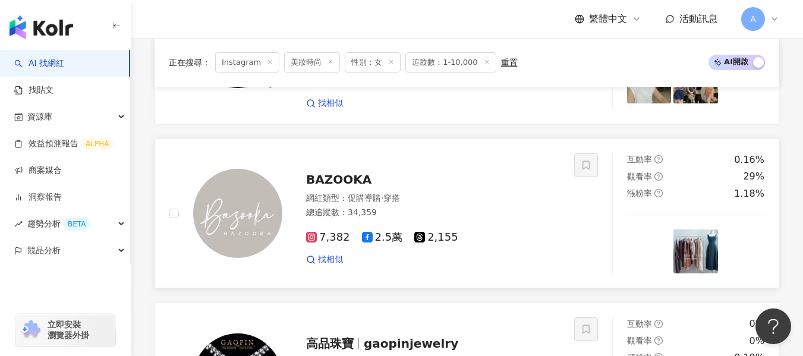
scroll to position [2316, 0]
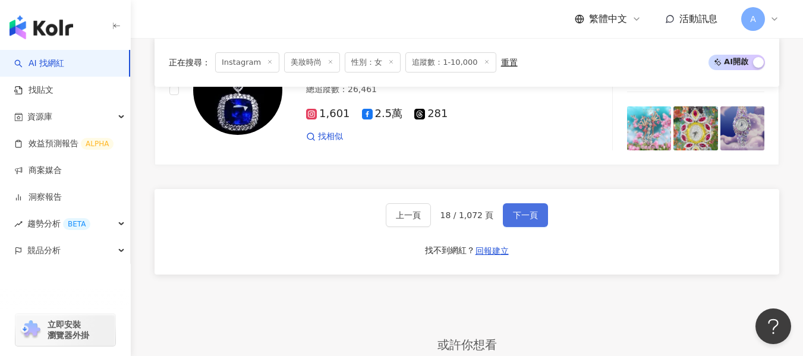
click at [523, 203] on button "下一頁" at bounding box center [525, 215] width 45 height 24
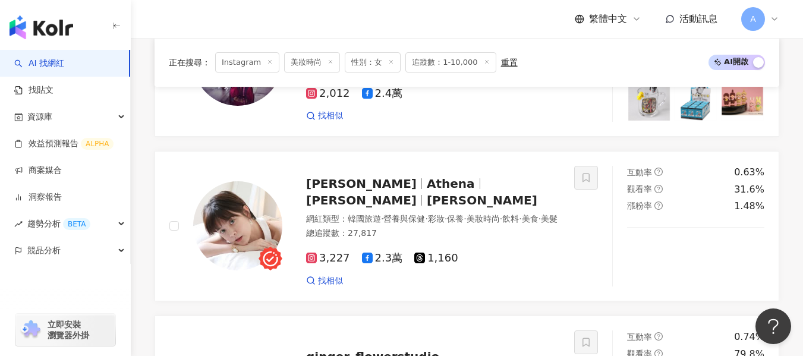
scroll to position [1916, 0]
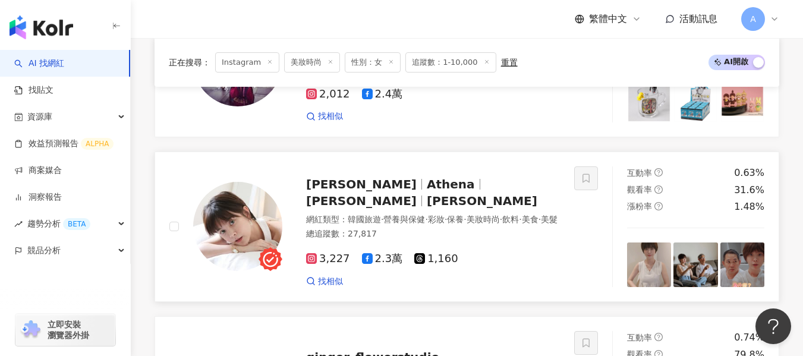
click at [472, 214] on div "網紅類型 ： 韓國旅遊 · 營養與保健 · 彩妝 · 保養 · 美妝時尚 · 飲料 · 美食 · 美髮" at bounding box center [433, 220] width 254 height 12
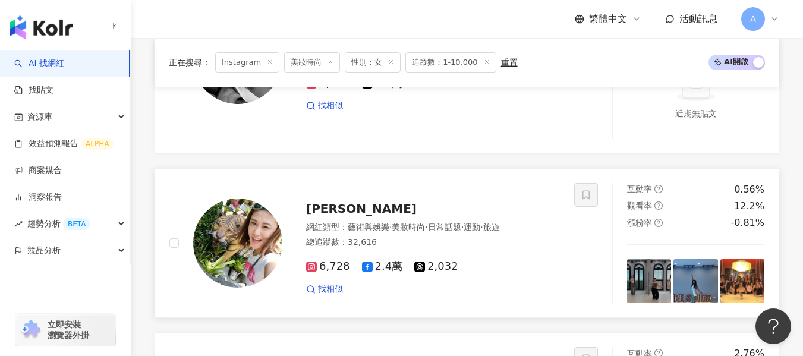
scroll to position [1405, 0]
click at [471, 222] on div "網紅類型 ： 藝術與娛樂 · 美妝時尚 · 日常話題 · 運動 · 旅遊 總追蹤數 ： 32,616" at bounding box center [433, 236] width 254 height 29
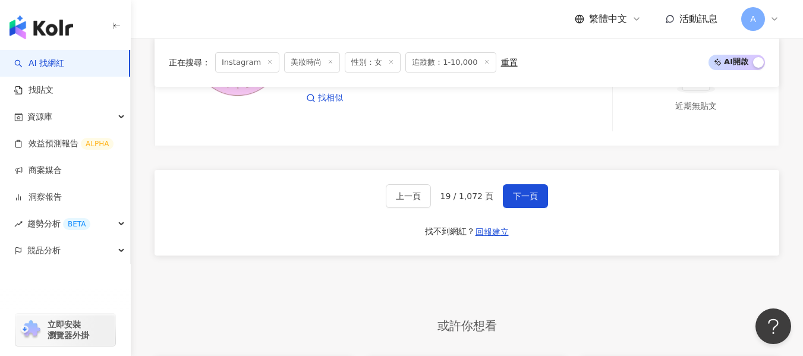
scroll to position [2440, 0]
click at [526, 191] on span "下一頁" at bounding box center [525, 196] width 25 height 10
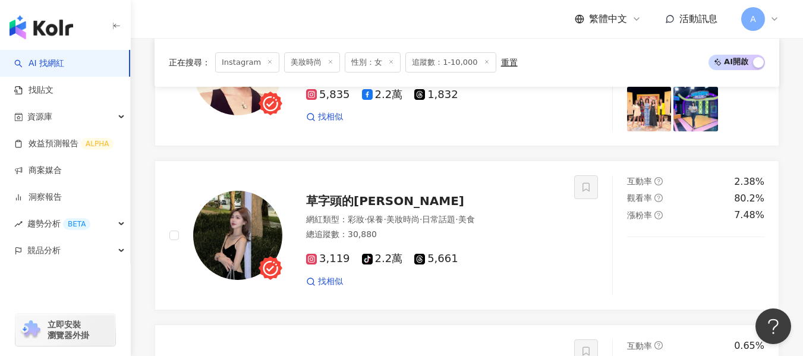
scroll to position [2064, 0]
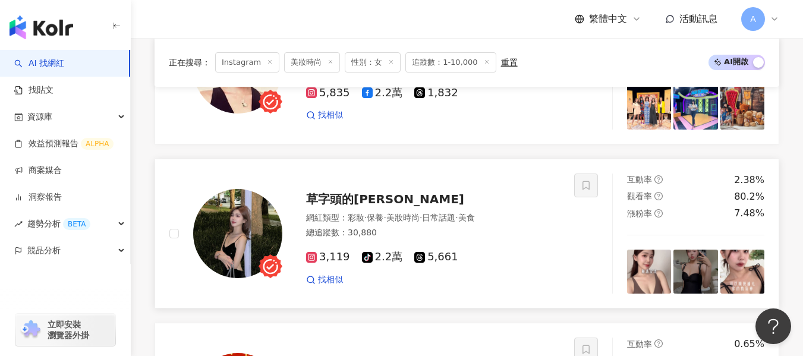
click at [456, 212] on div "網紅類型 ： 彩妝 · 保養 · 美妝時尚 · 日常話題 · 美食 總追蹤數 ： 30,880" at bounding box center [433, 226] width 254 height 29
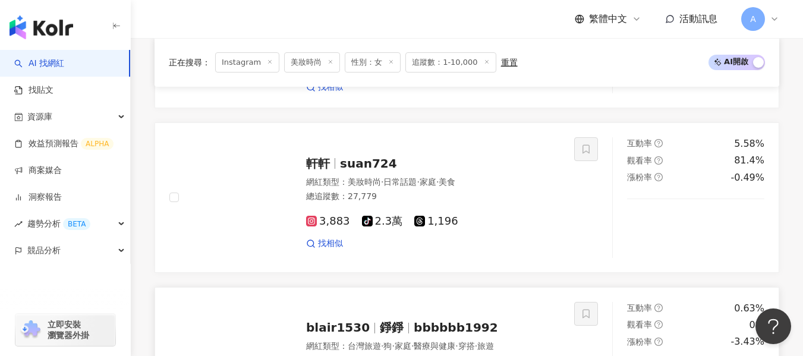
scroll to position [1053, 0]
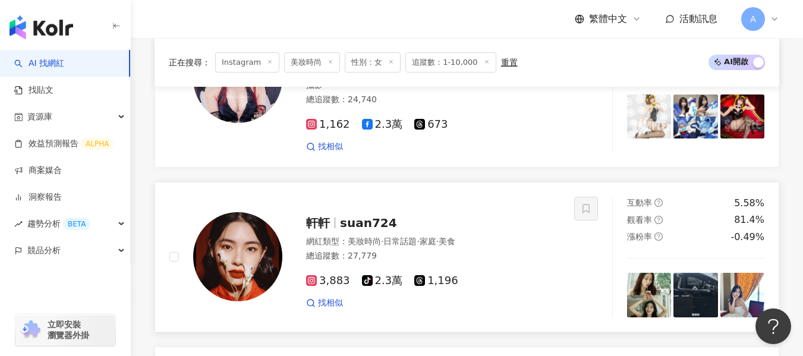
click at [512, 265] on div "3,883 tiktok-icon 2.3萬 1,196 找相似" at bounding box center [433, 287] width 254 height 44
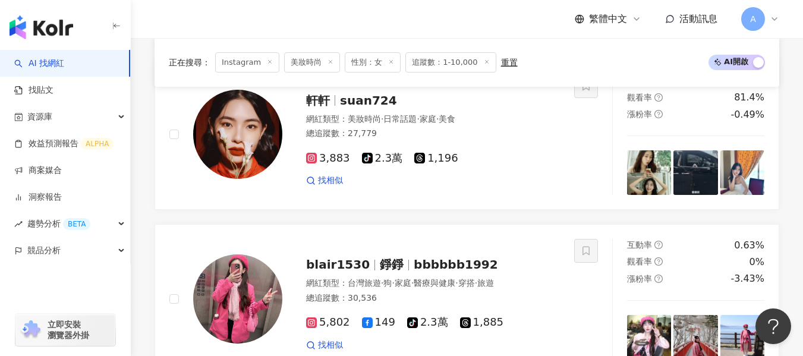
scroll to position [1231, 0]
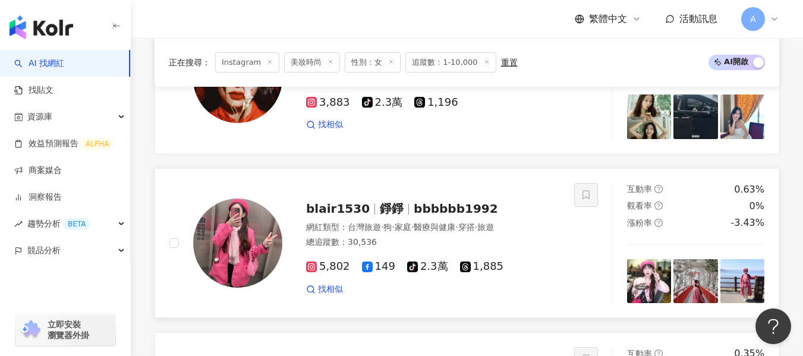
click at [528, 260] on div "5,802 149 tiktok-icon 2.3萬 1,885" at bounding box center [433, 266] width 254 height 13
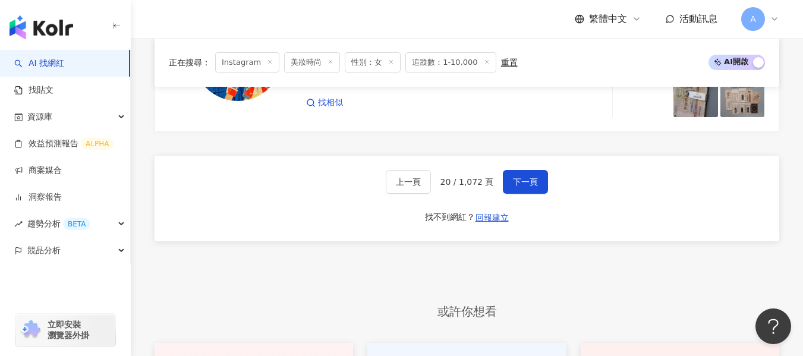
scroll to position [2361, 0]
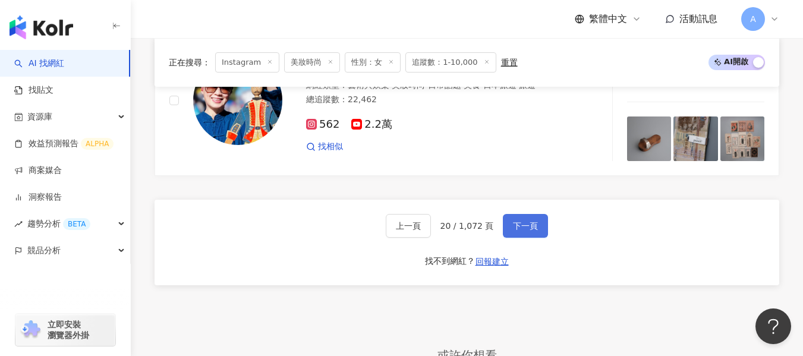
click at [525, 214] on button "下一頁" at bounding box center [525, 226] width 45 height 24
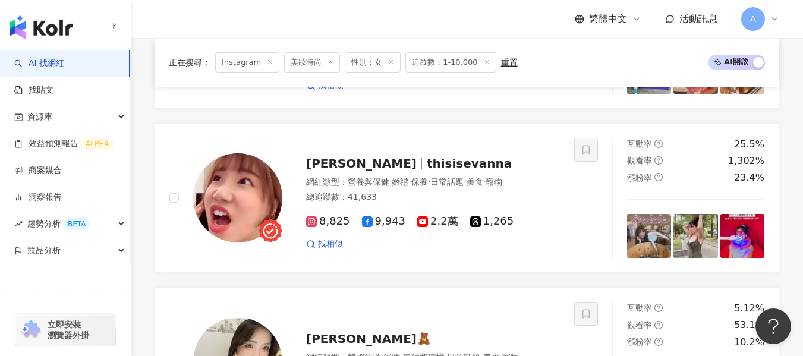
scroll to position [2144, 0]
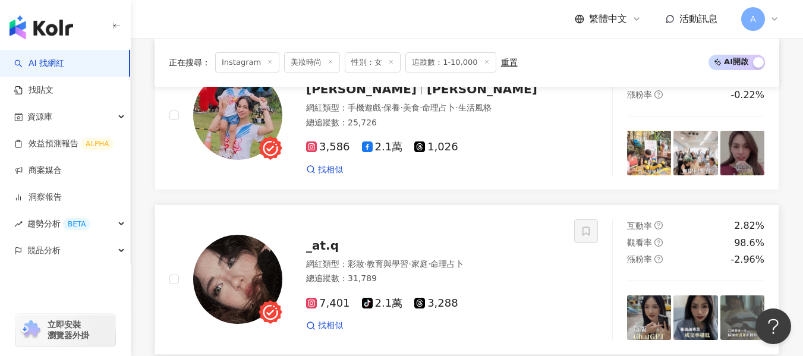
click at [519, 228] on div "_at.q 網紅類型 ： 彩妝 · 教育與學習 · 家庭 · 命理占卜 總追蹤數 ： 31,789 7,401 tiktok-icon 2.1萬 3,288 …" at bounding box center [421, 280] width 278 height 104
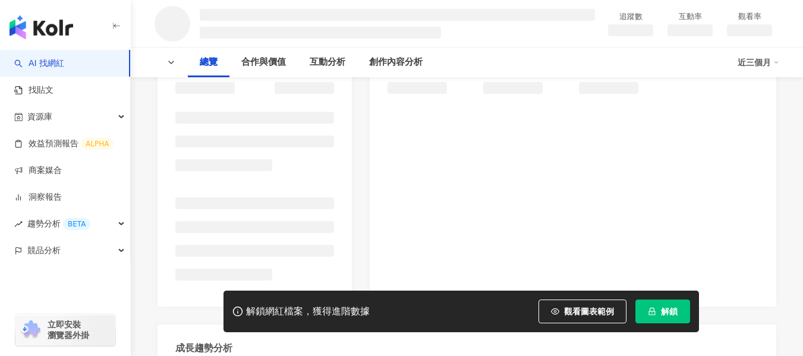
scroll to position [178, 0]
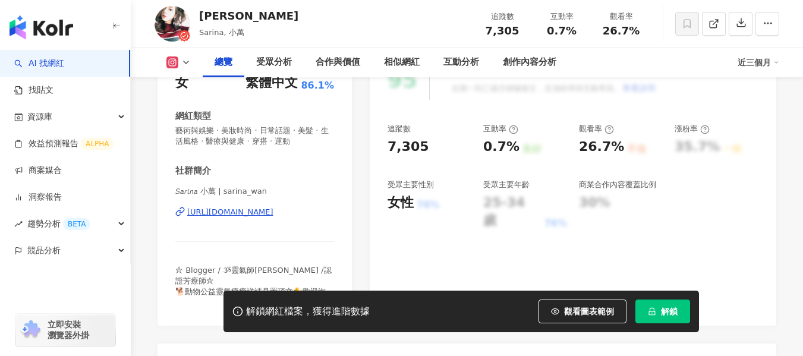
click at [321, 297] on span "看更多" at bounding box center [322, 302] width 23 height 11
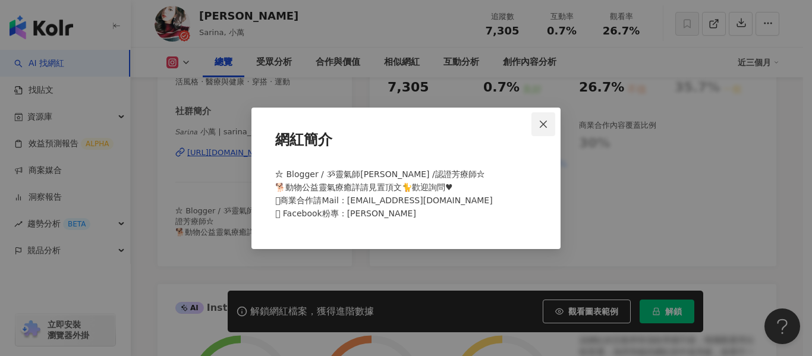
click at [548, 121] on icon "close" at bounding box center [544, 125] width 10 height 10
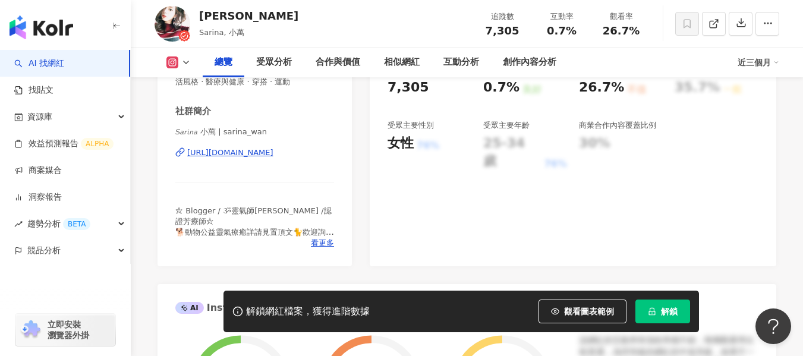
click at [274, 152] on div "[URL][DOMAIN_NAME]" at bounding box center [230, 152] width 86 height 11
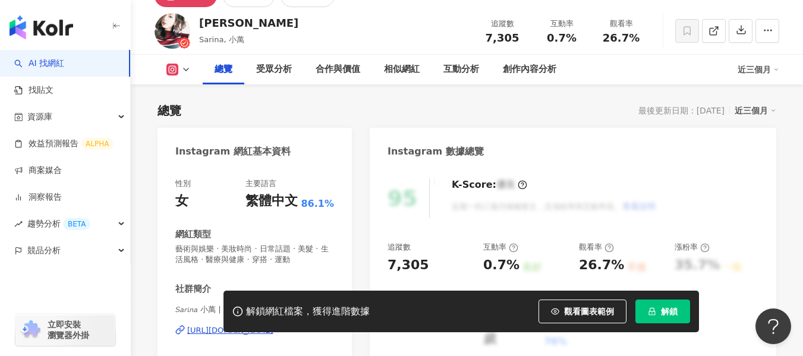
scroll to position [59, 0]
drag, startPoint x: 544, startPoint y: 40, endPoint x: 572, endPoint y: 39, distance: 28.0
click at [572, 39] on div "0.7%" at bounding box center [561, 39] width 45 height 12
copy span "0.7%"
drag, startPoint x: 605, startPoint y: 43, endPoint x: 652, endPoint y: 43, distance: 46.4
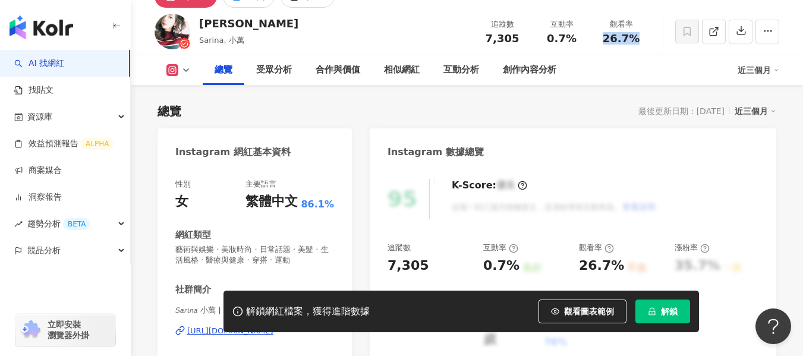
click at [652, 43] on div "Sarina小萬 Sarina, 小萬 追蹤數 7,305 互動率 0.7% 觀看率 26.7%" at bounding box center [467, 31] width 673 height 47
copy span "26.7%"
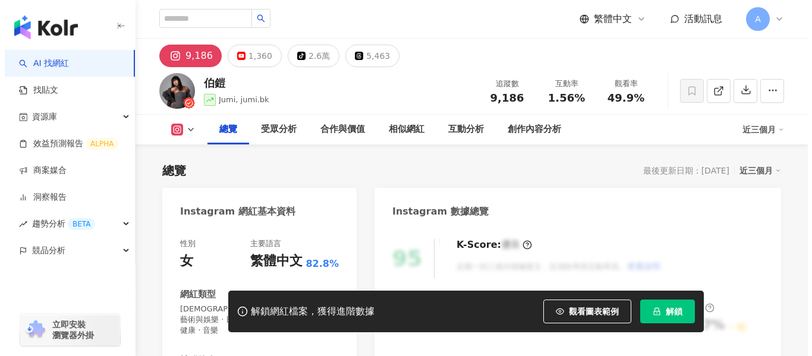
scroll to position [208, 0]
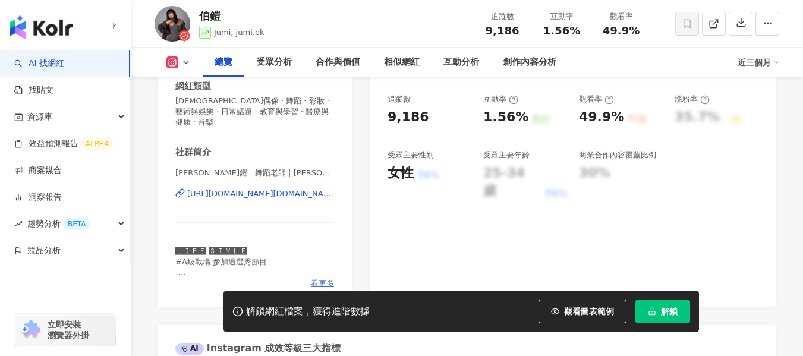
click at [322, 278] on span "看更多" at bounding box center [322, 283] width 23 height 11
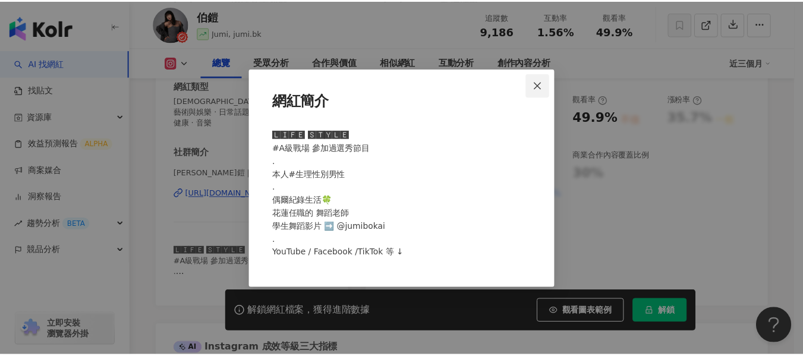
scroll to position [0, 0]
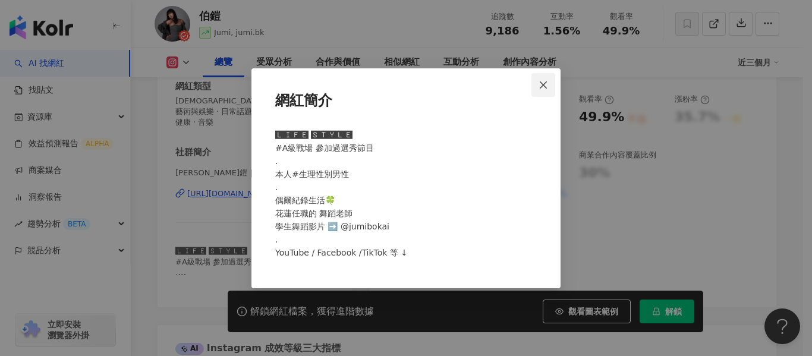
click at [538, 82] on span "Close" at bounding box center [544, 85] width 24 height 10
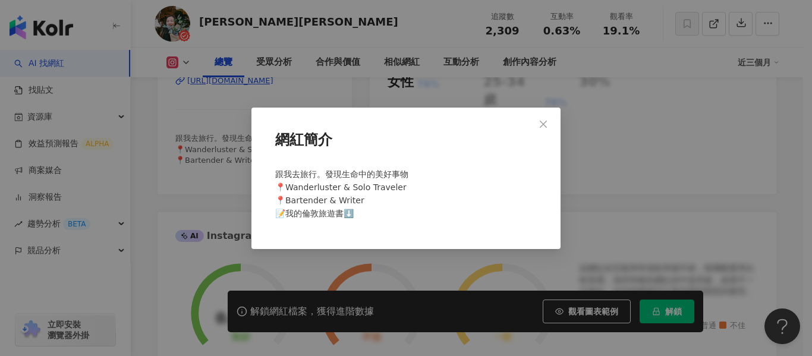
click at [551, 122] on span "Close" at bounding box center [544, 125] width 24 height 10
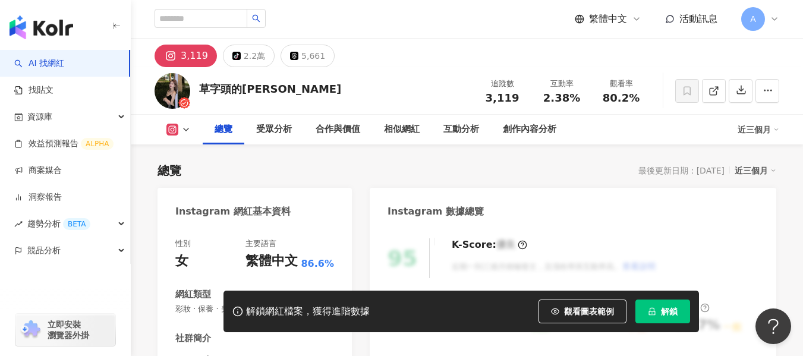
scroll to position [232, 0]
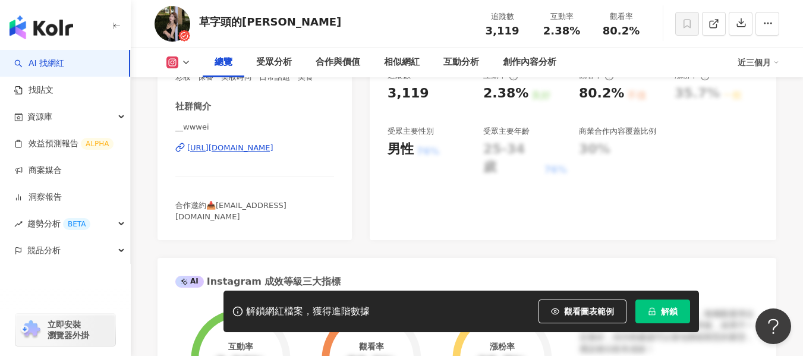
click at [274, 147] on div "[URL][DOMAIN_NAME]" at bounding box center [230, 148] width 86 height 11
drag, startPoint x: 541, startPoint y: 33, endPoint x: 579, endPoint y: 32, distance: 37.5
click at [579, 32] on div "2.38%" at bounding box center [561, 31] width 45 height 12
copy span "2.38%"
drag, startPoint x: 600, startPoint y: 31, endPoint x: 642, endPoint y: 31, distance: 41.6
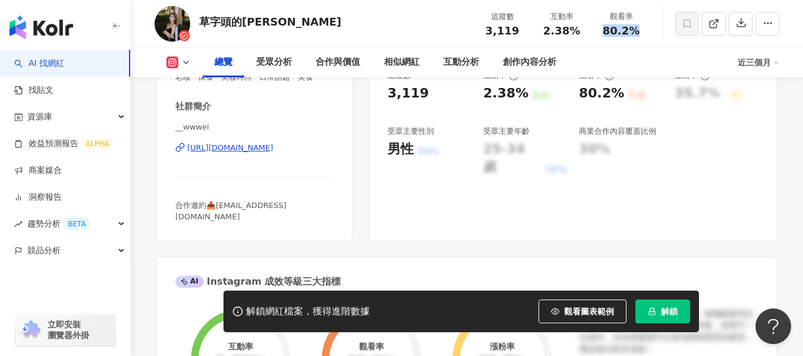
click at [642, 31] on div "80.2%" at bounding box center [621, 31] width 45 height 12
copy span "80.2%"
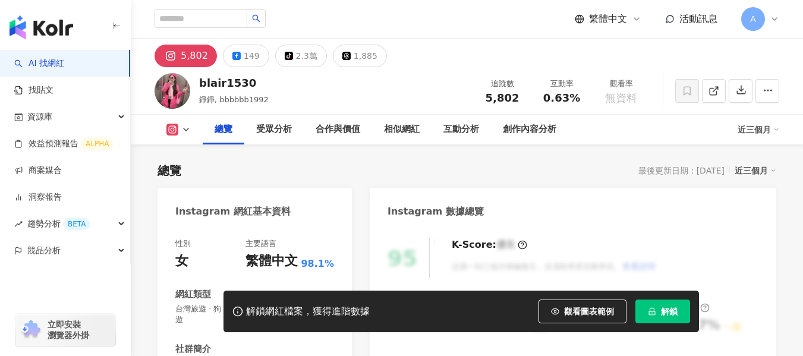
scroll to position [238, 0]
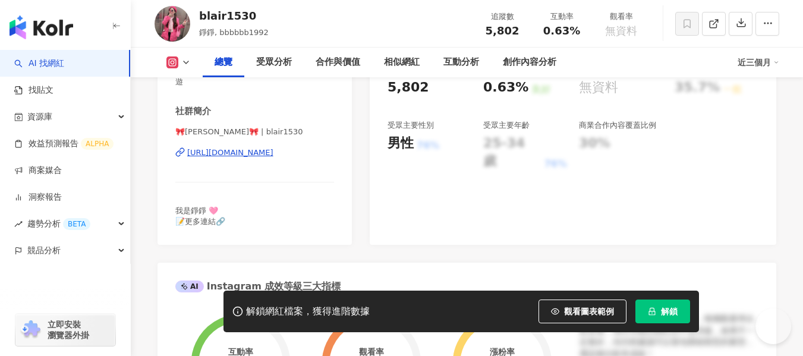
click at [250, 156] on div "[URL][DOMAIN_NAME]" at bounding box center [230, 152] width 86 height 11
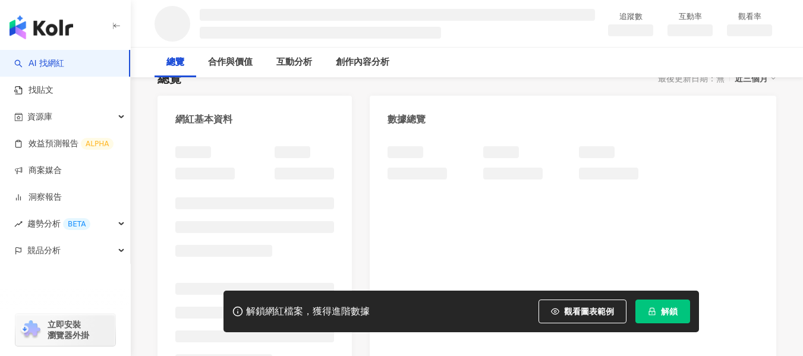
scroll to position [164, 0]
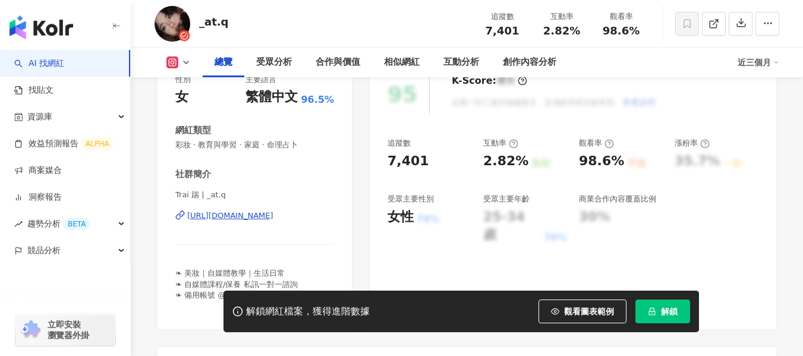
click at [321, 301] on span "看更多" at bounding box center [322, 306] width 23 height 11
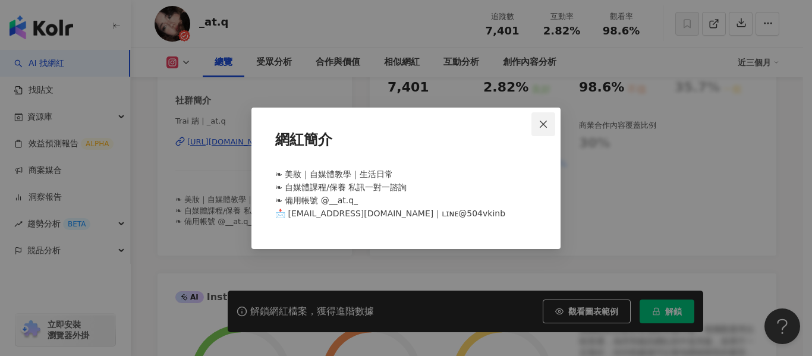
click at [541, 120] on icon "close" at bounding box center [544, 125] width 10 height 10
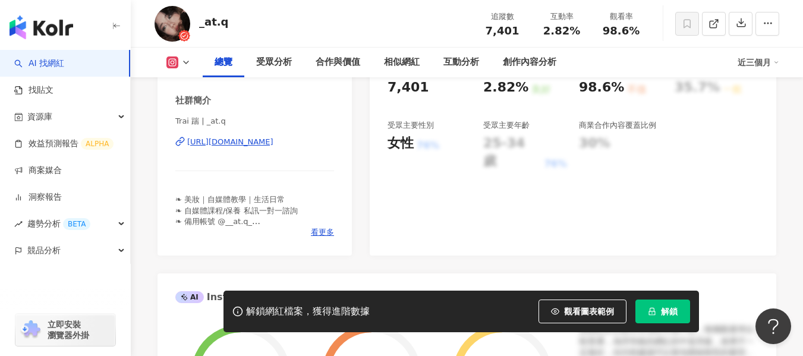
click at [307, 150] on div "Trai 踹 | _at.q [URL][DOMAIN_NAME]" at bounding box center [254, 151] width 159 height 70
click at [274, 139] on div "[URL][DOMAIN_NAME]" at bounding box center [230, 142] width 86 height 11
drag, startPoint x: 541, startPoint y: 32, endPoint x: 591, endPoint y: 34, distance: 50.6
click at [591, 34] on div "互動率 2.82%" at bounding box center [561, 24] width 59 height 26
copy span "2.82%"
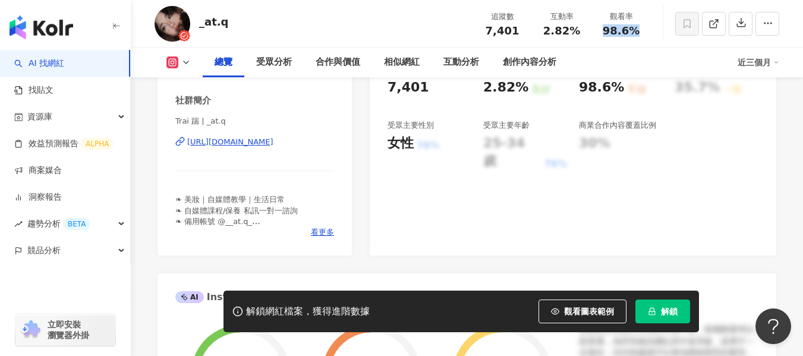
drag, startPoint x: 604, startPoint y: 31, endPoint x: 639, endPoint y: 32, distance: 34.5
click at [639, 32] on div "98.6%" at bounding box center [621, 31] width 45 height 12
copy span "98.6%"
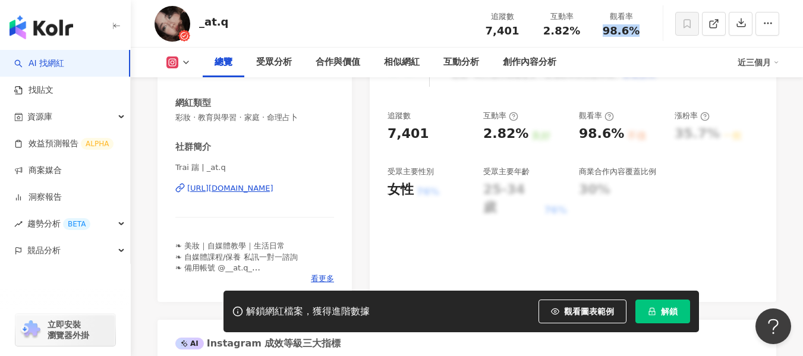
scroll to position [190, 0]
